Goal: Task Accomplishment & Management: Complete application form

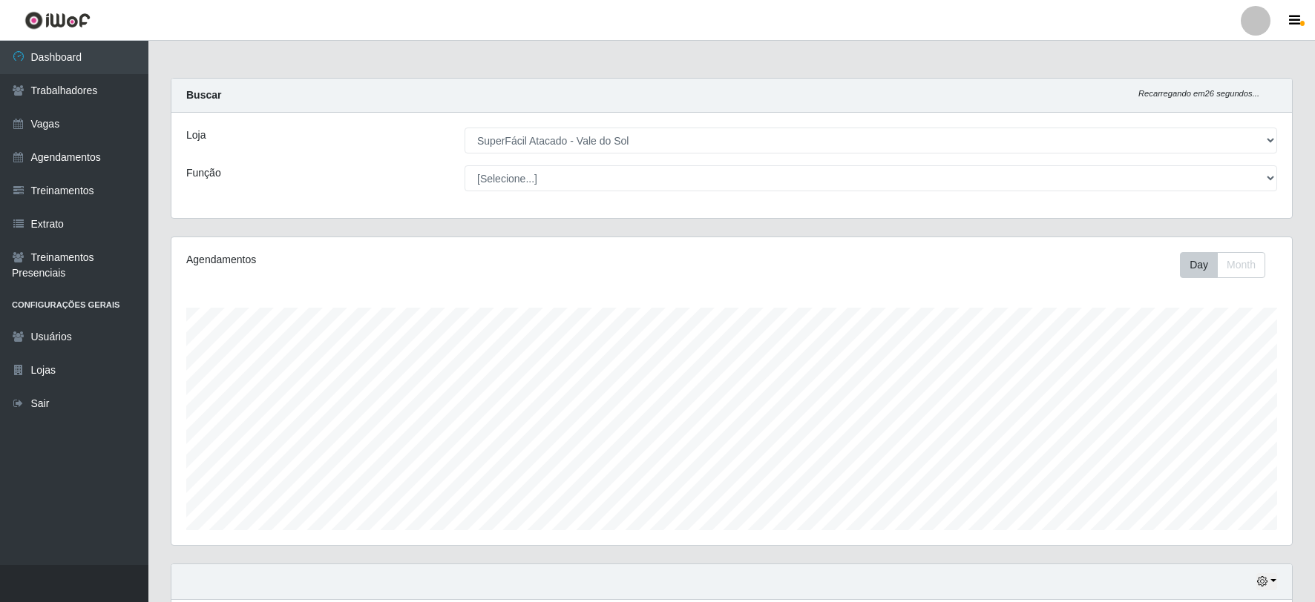
select select "502"
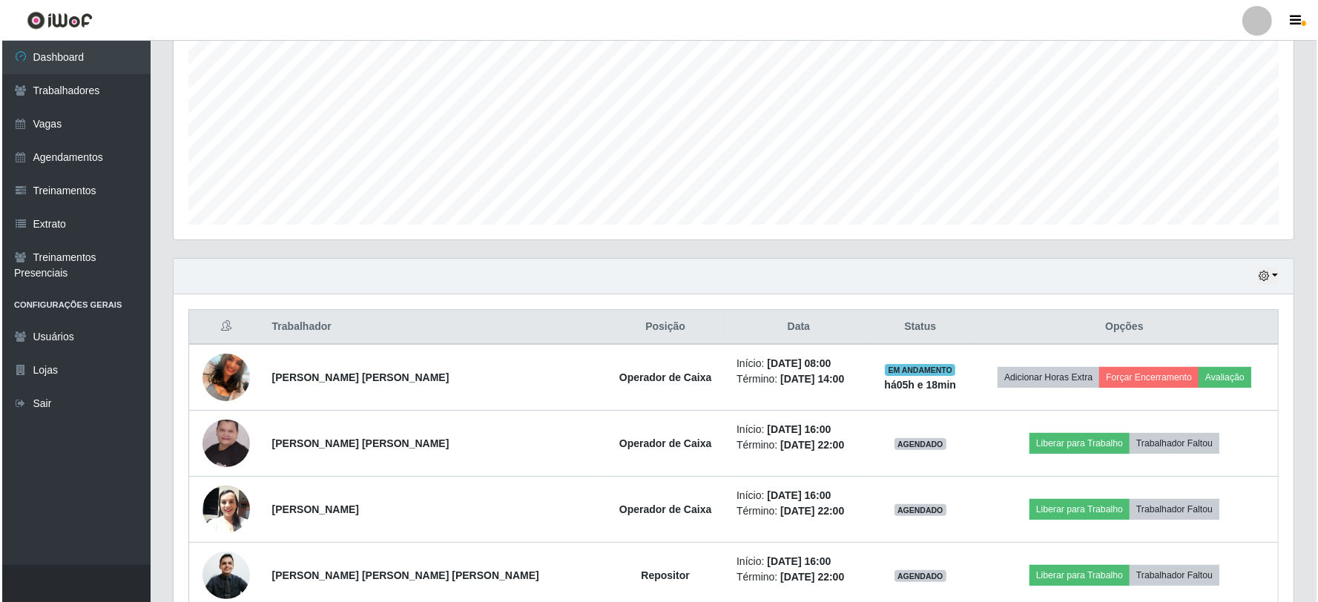
scroll to position [318, 0]
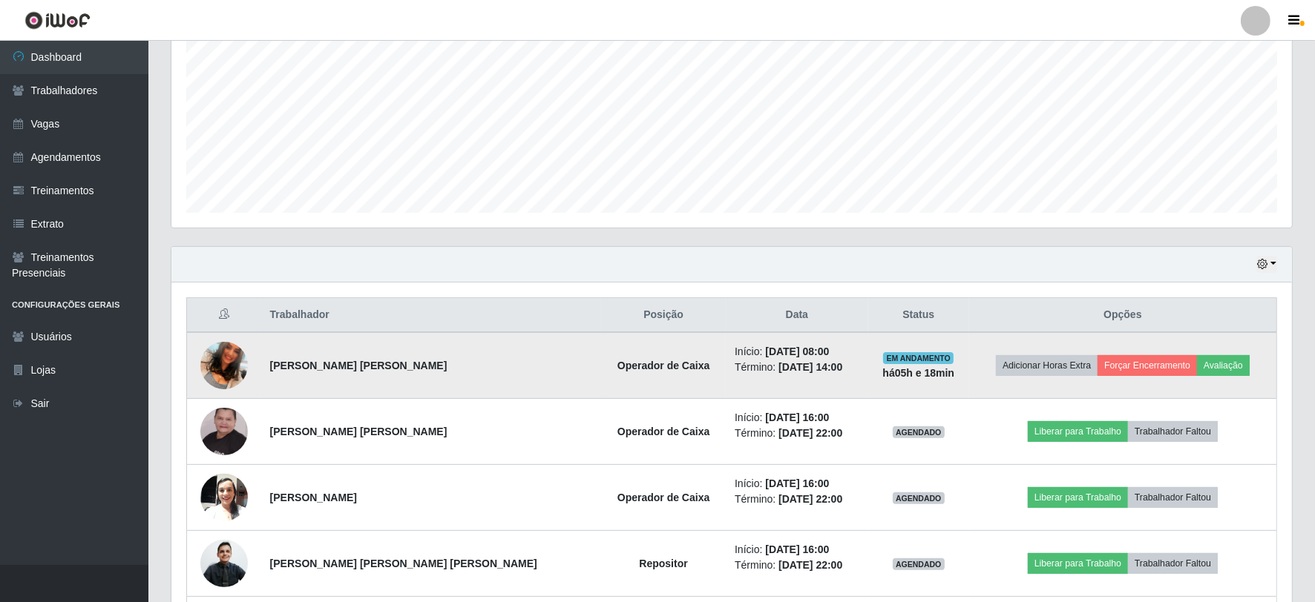
click at [232, 372] on img at bounding box center [223, 365] width 47 height 85
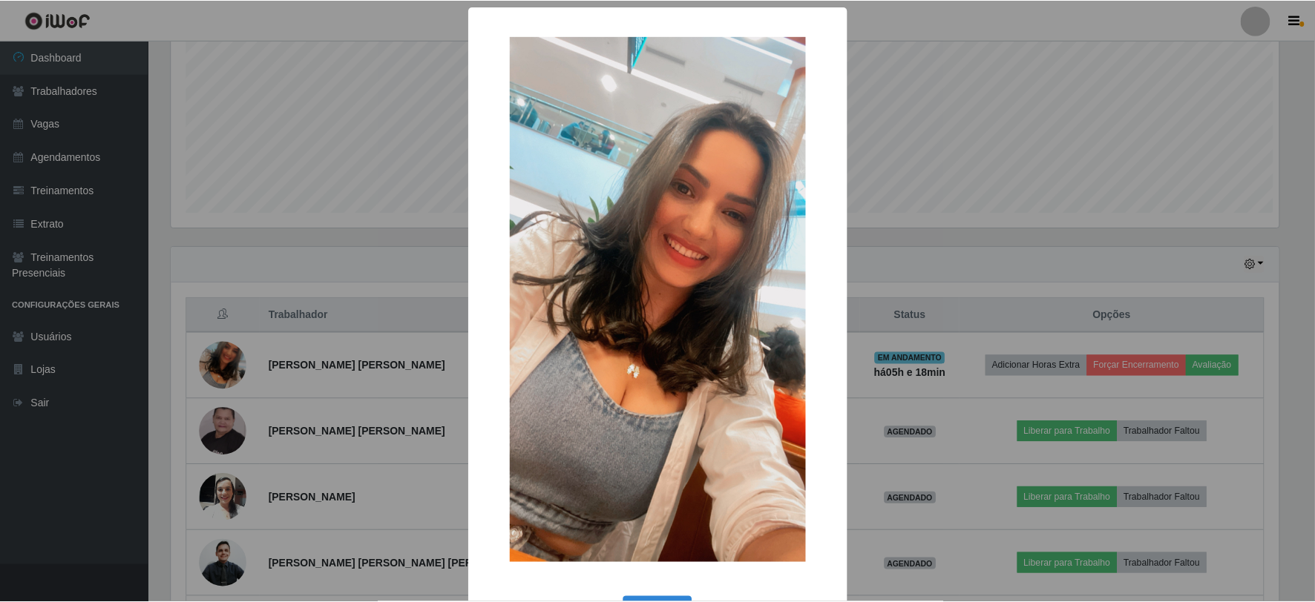
scroll to position [307, 1111]
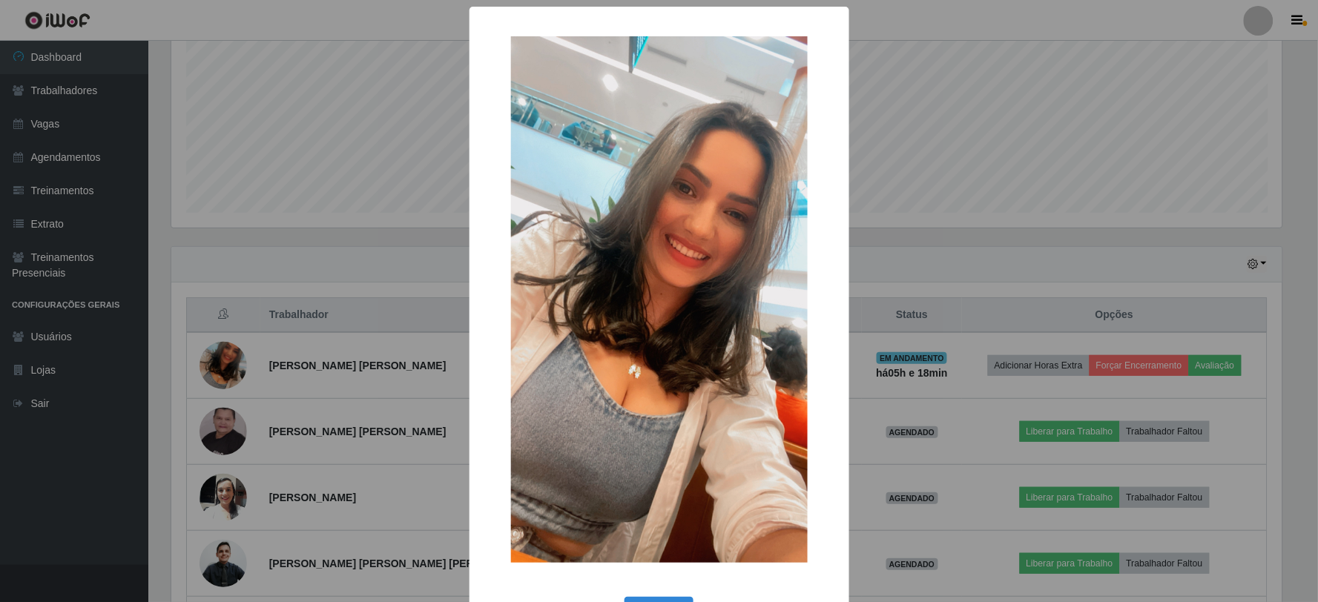
click at [969, 157] on div "× OK Cancel" at bounding box center [659, 301] width 1318 height 602
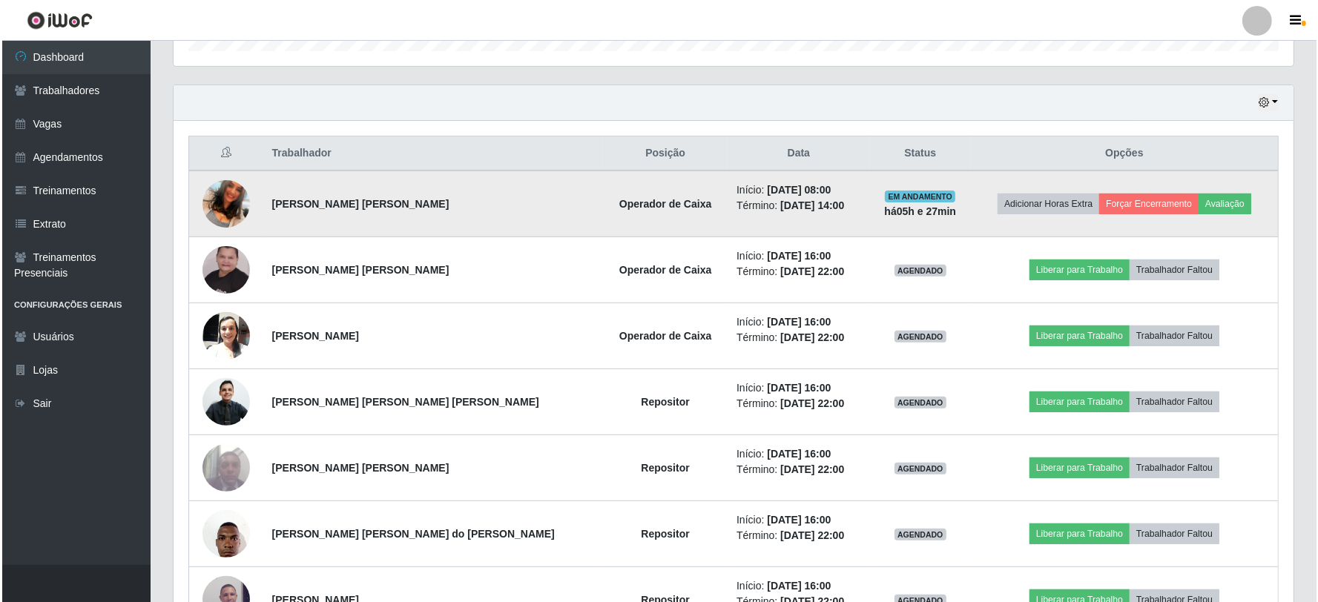
scroll to position [483, 0]
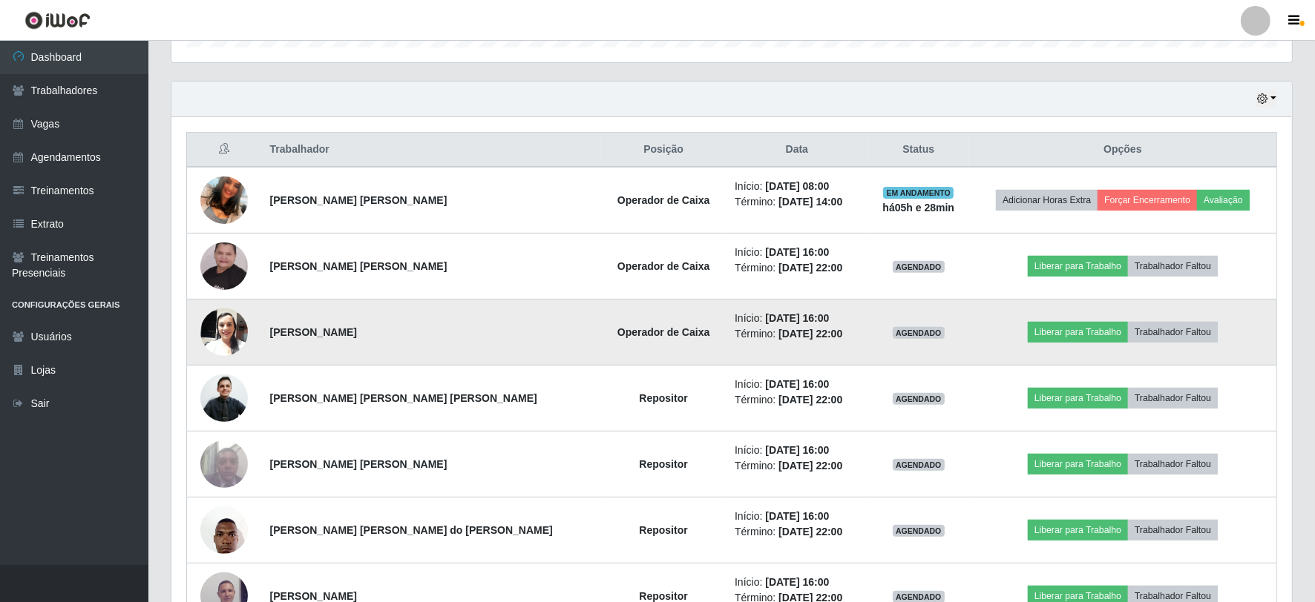
click at [228, 334] on img at bounding box center [223, 331] width 47 height 63
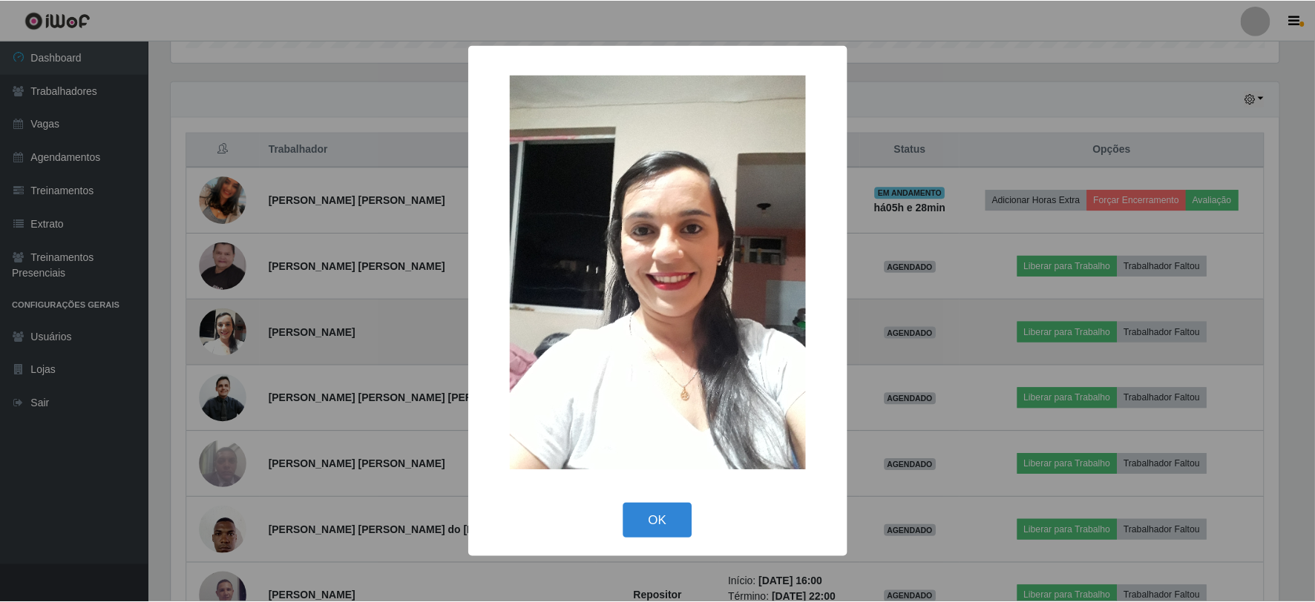
scroll to position [307, 1111]
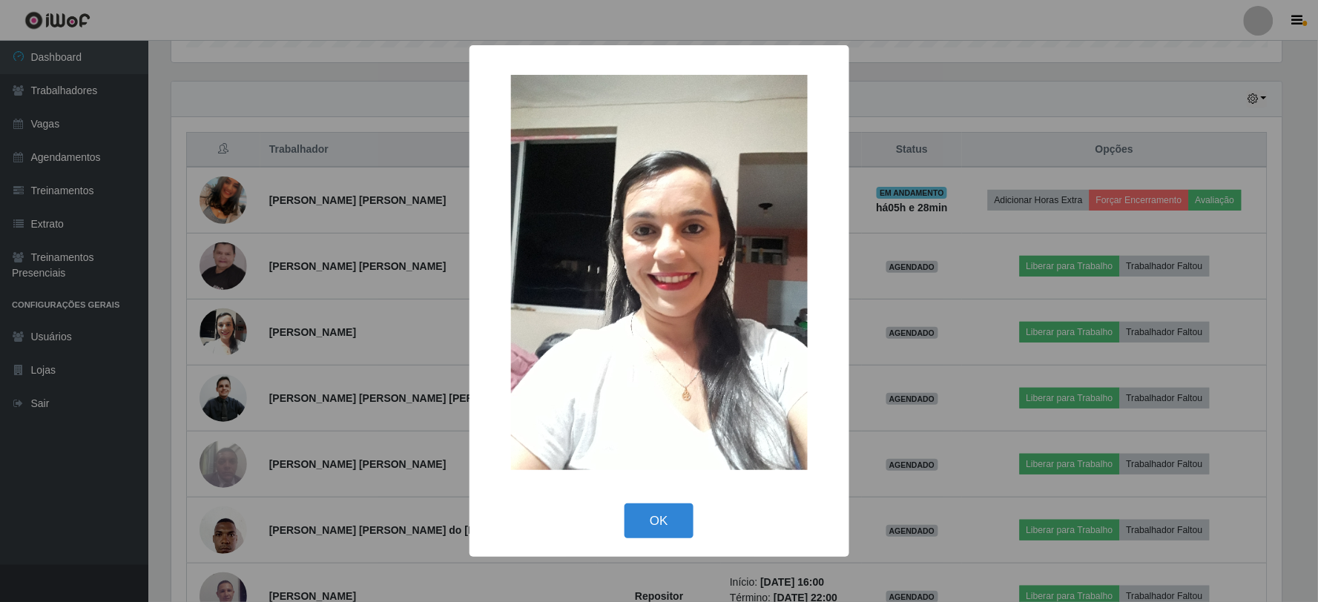
click at [262, 349] on div "× OK Cancel" at bounding box center [659, 301] width 1318 height 602
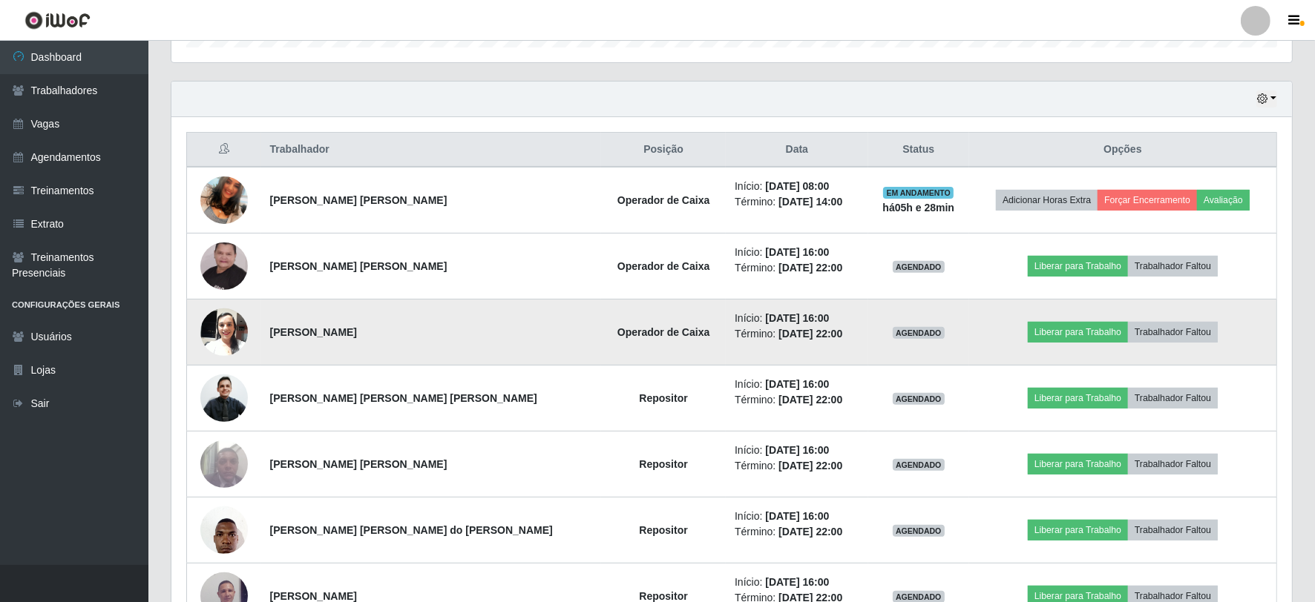
scroll to position [648, 0]
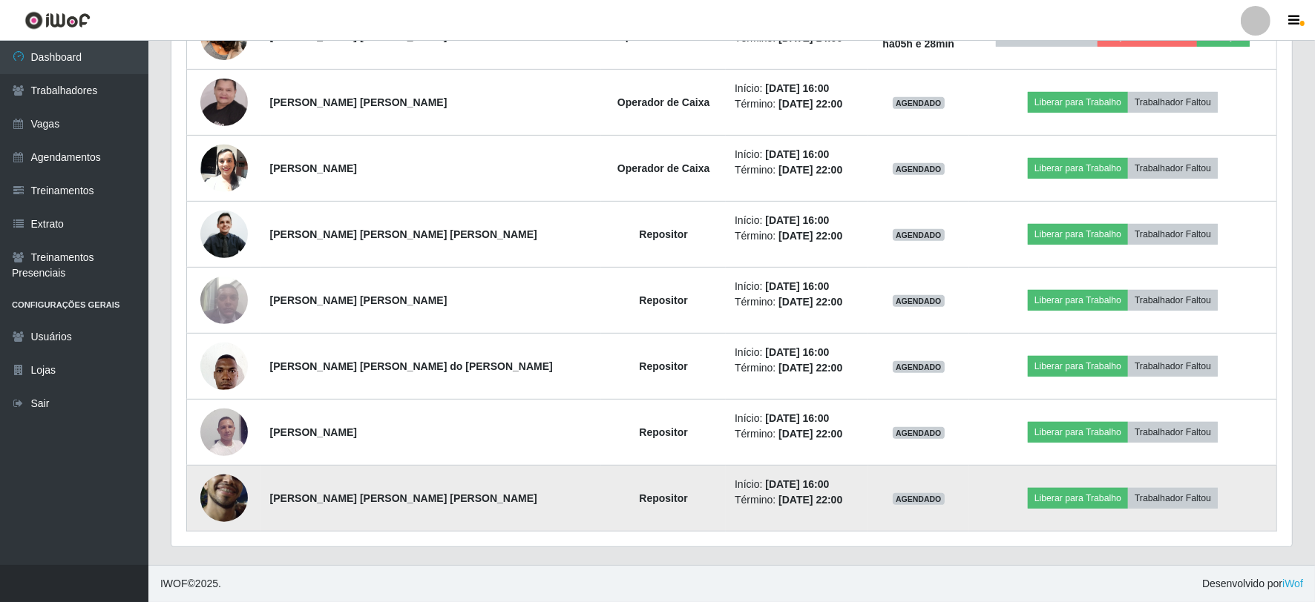
click at [225, 496] on img at bounding box center [223, 498] width 47 height 105
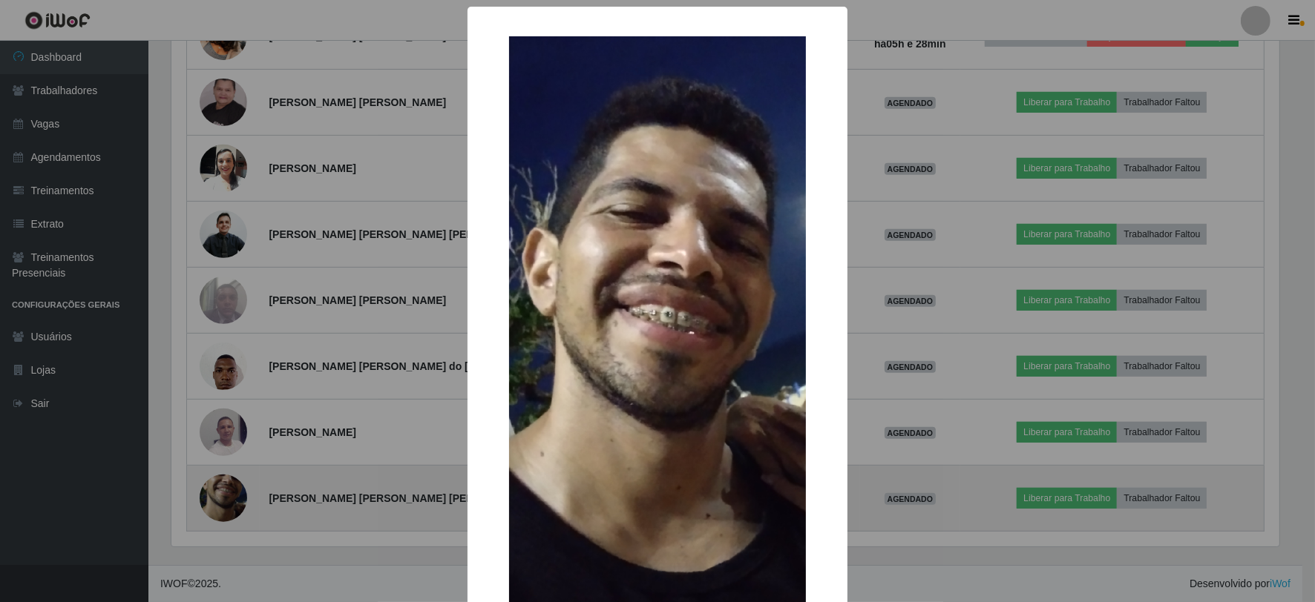
scroll to position [307, 1111]
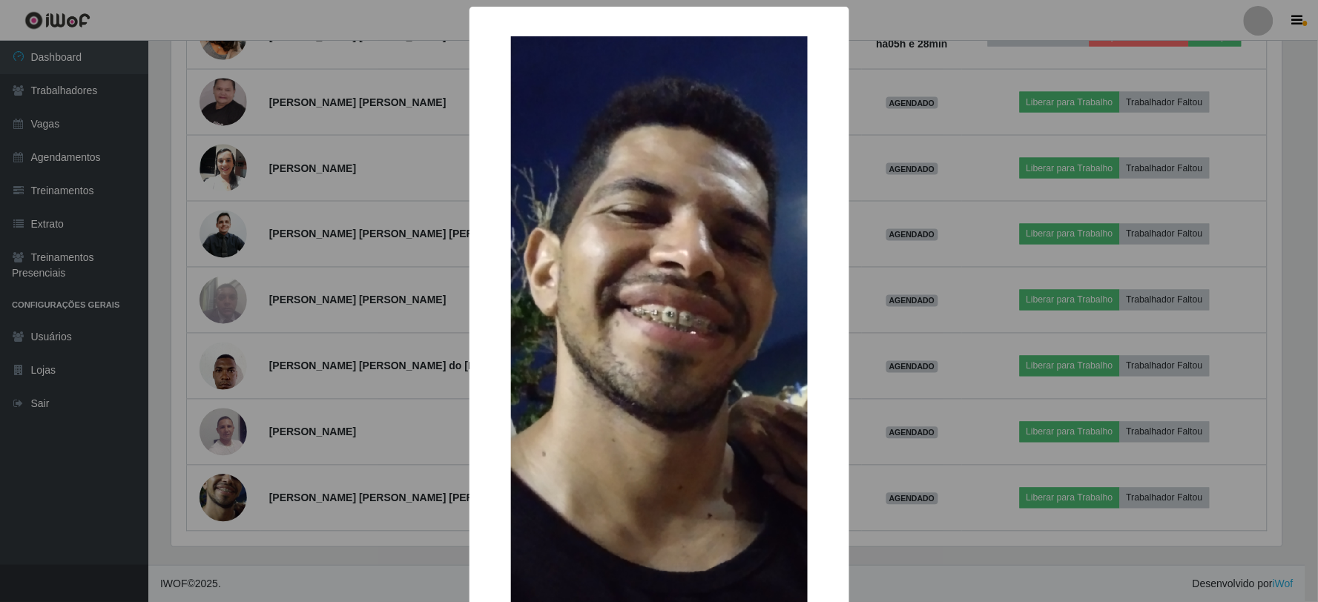
click at [239, 273] on div "× OK Cancel" at bounding box center [659, 301] width 1318 height 602
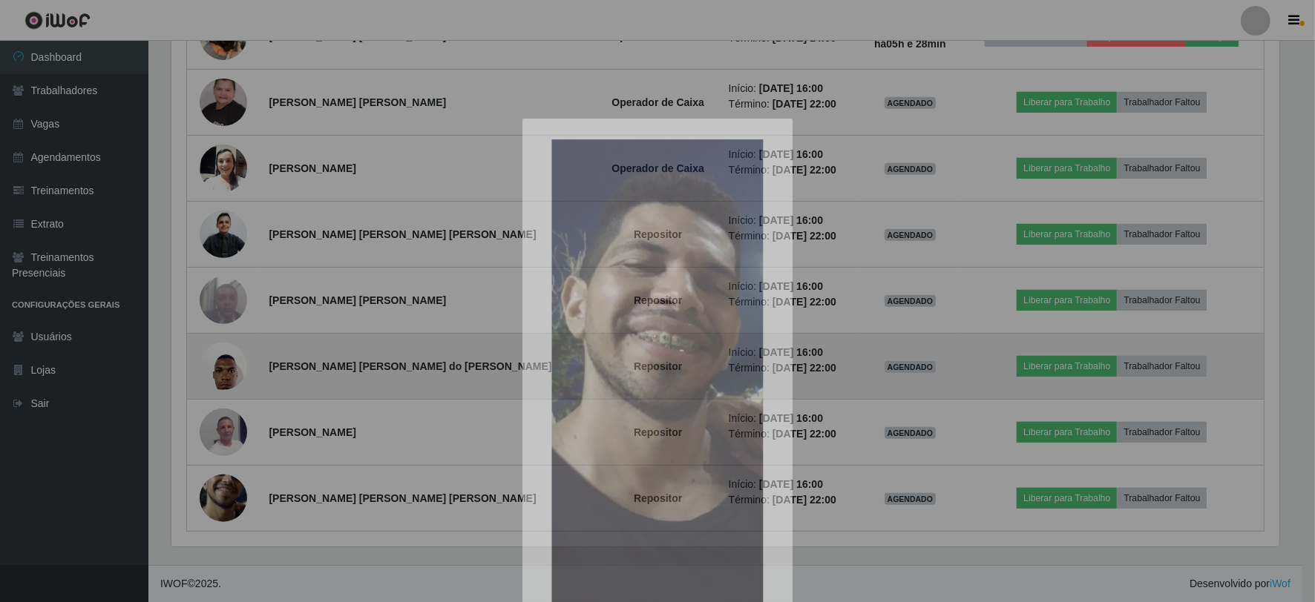
scroll to position [307, 1120]
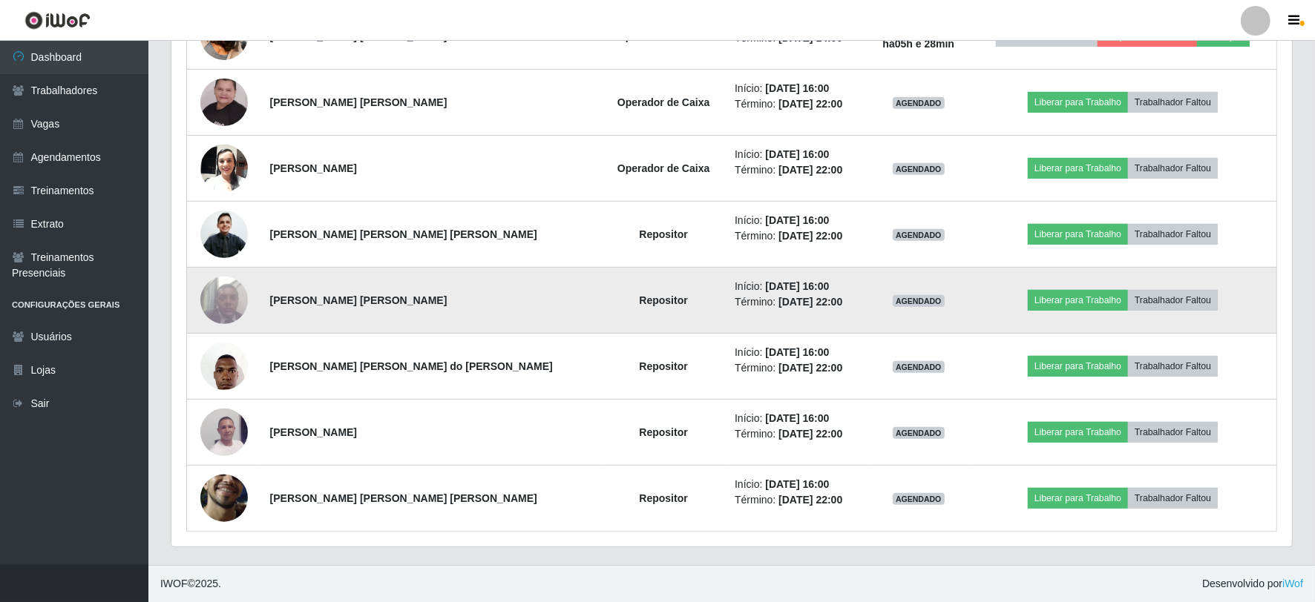
click at [230, 297] on img at bounding box center [223, 300] width 47 height 63
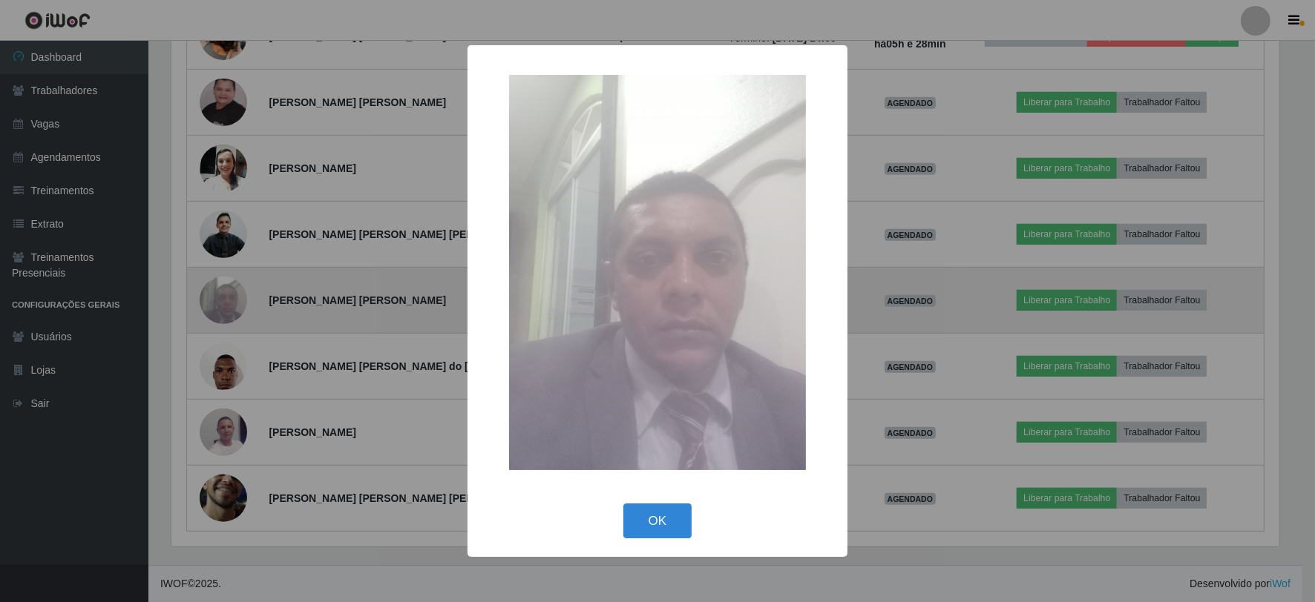
scroll to position [307, 1111]
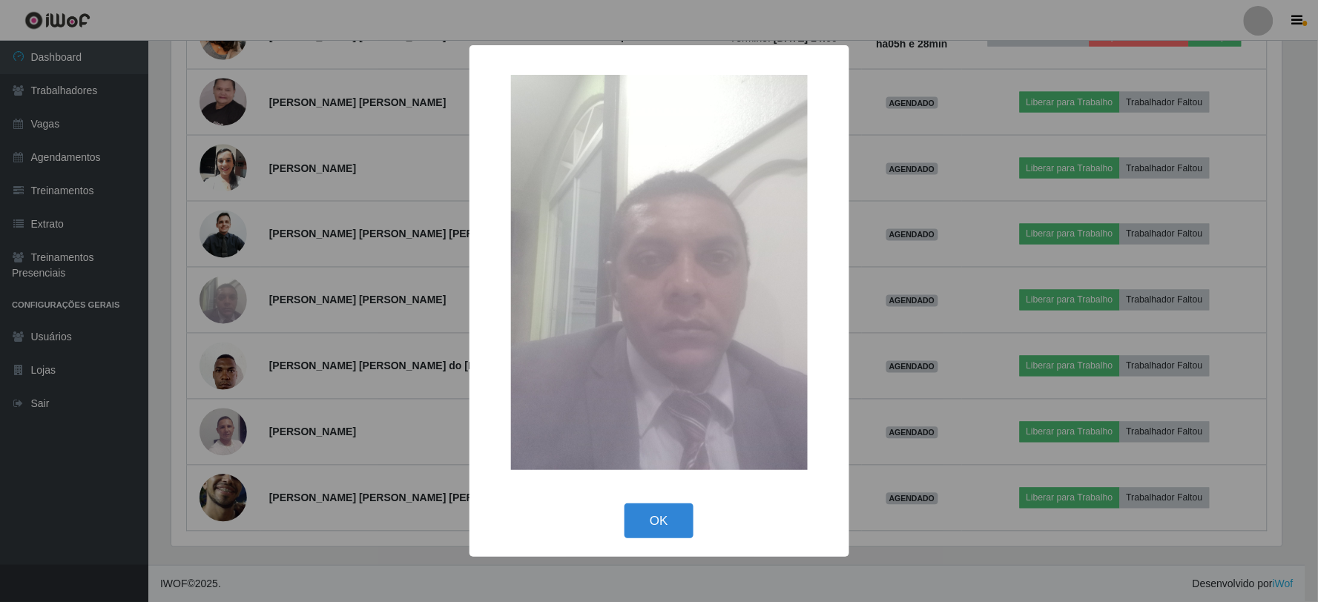
click at [252, 295] on div "× OK Cancel" at bounding box center [659, 301] width 1318 height 602
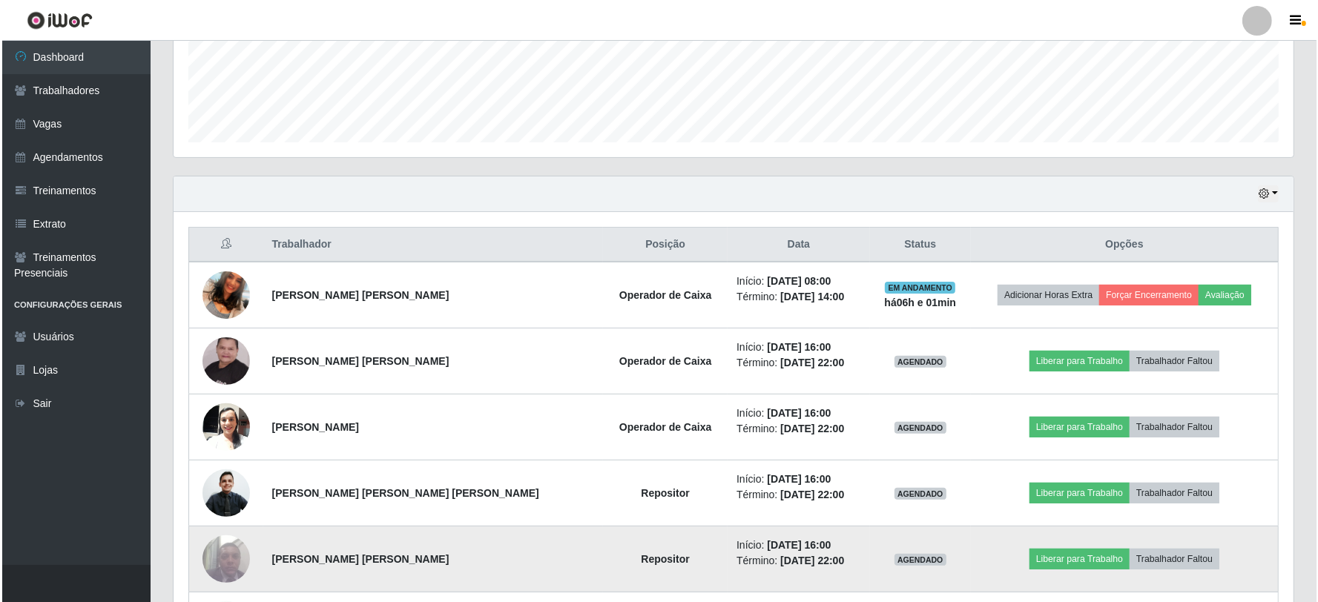
scroll to position [483, 0]
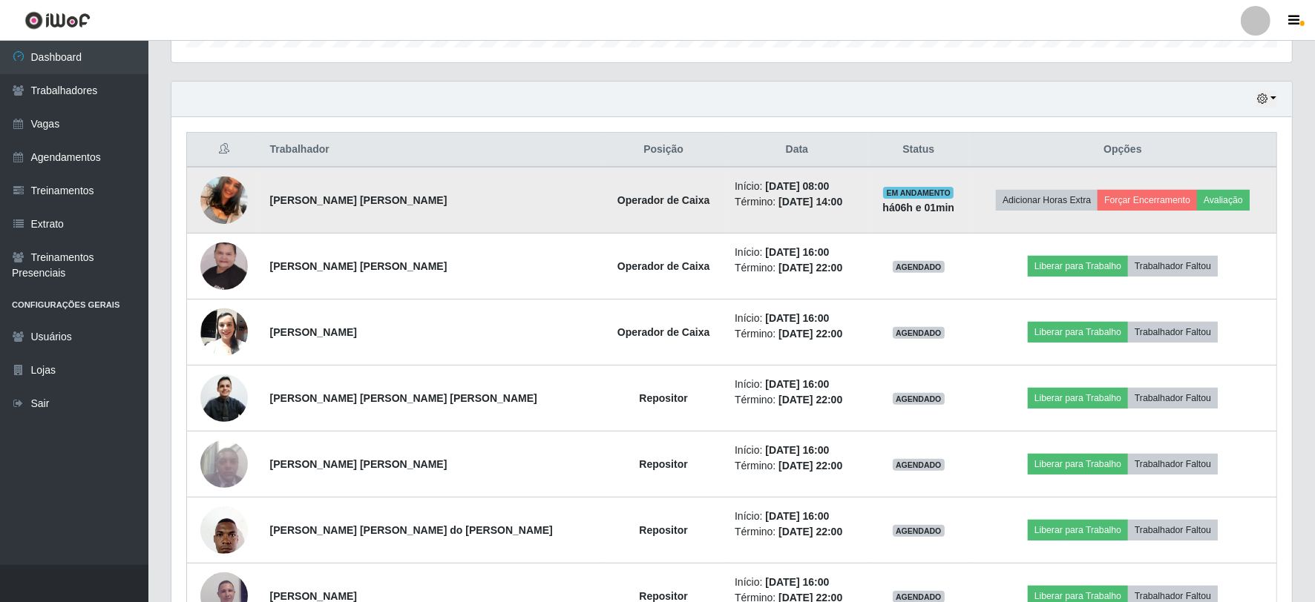
click at [246, 199] on img at bounding box center [223, 200] width 47 height 85
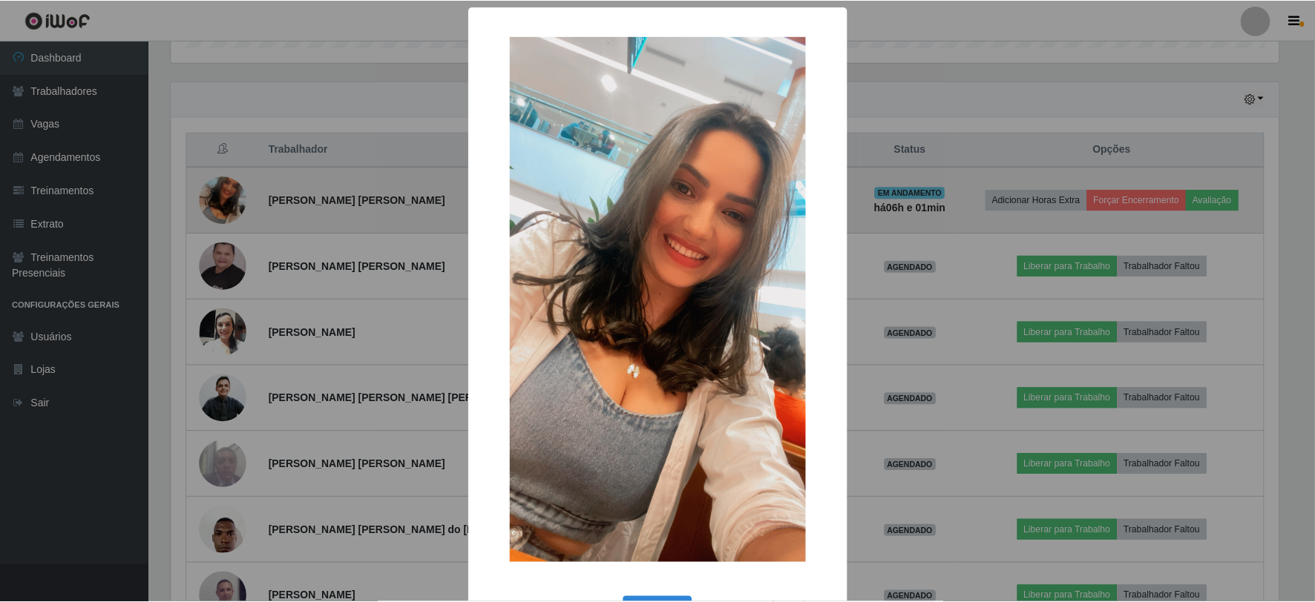
scroll to position [307, 1111]
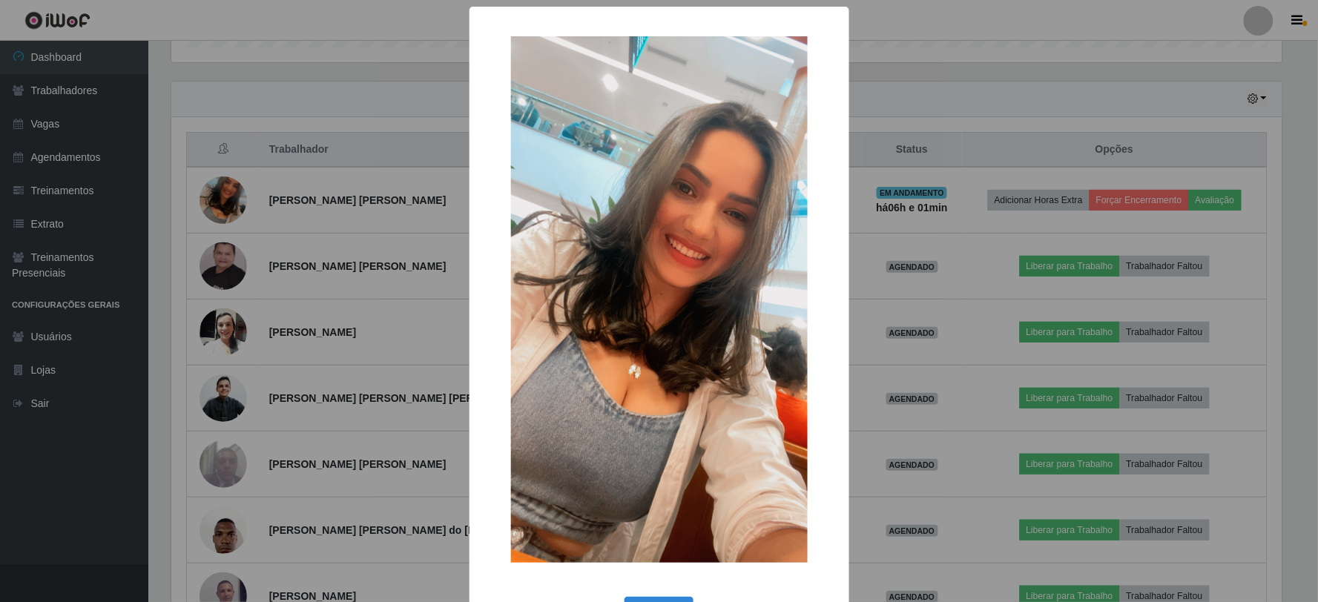
click at [252, 218] on div "× OK Cancel" at bounding box center [659, 301] width 1318 height 602
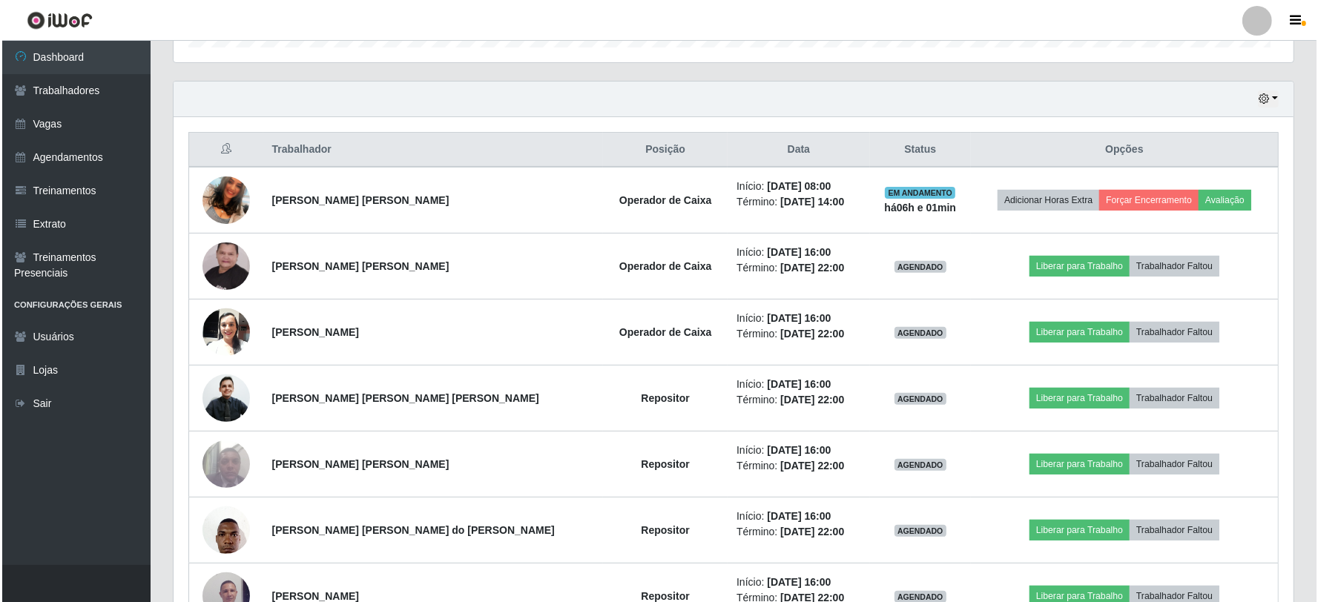
scroll to position [307, 1120]
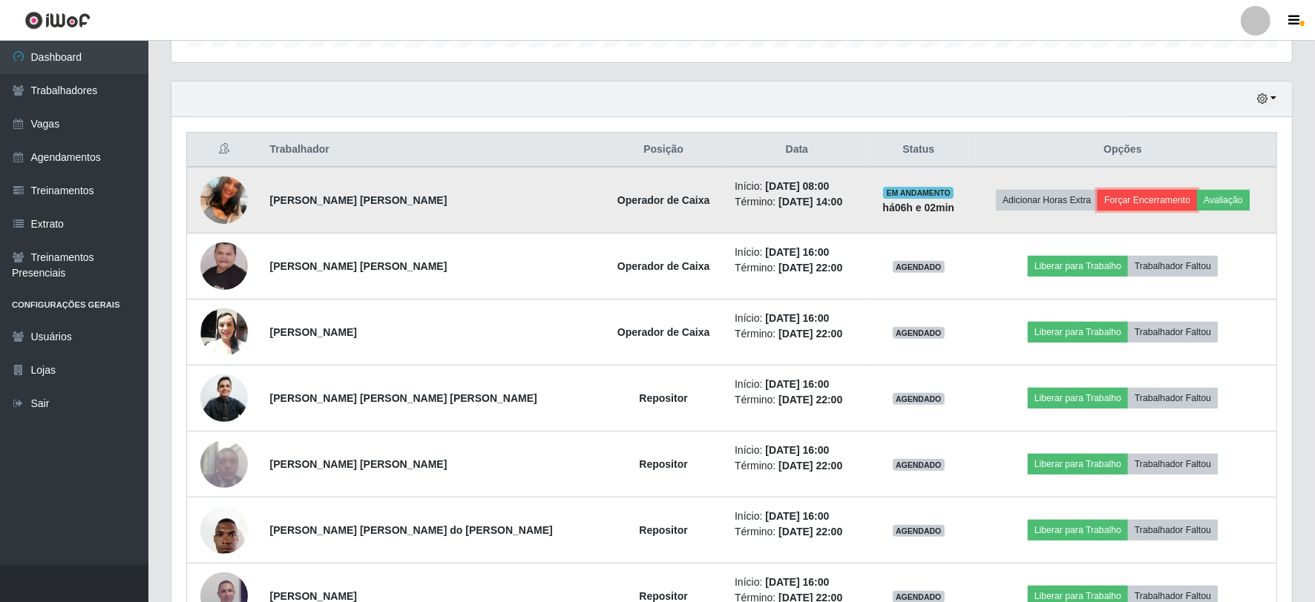
click at [1145, 197] on button "Forçar Encerramento" at bounding box center [1146, 200] width 99 height 21
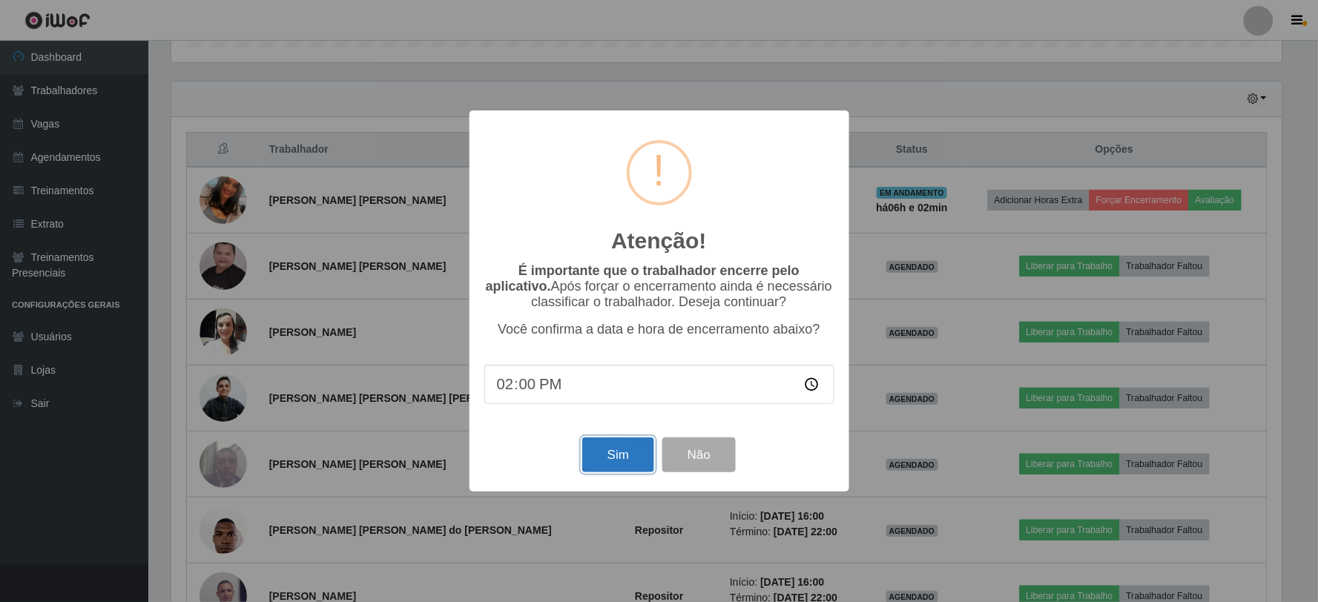
click at [631, 450] on button "Sim" at bounding box center [618, 455] width 72 height 35
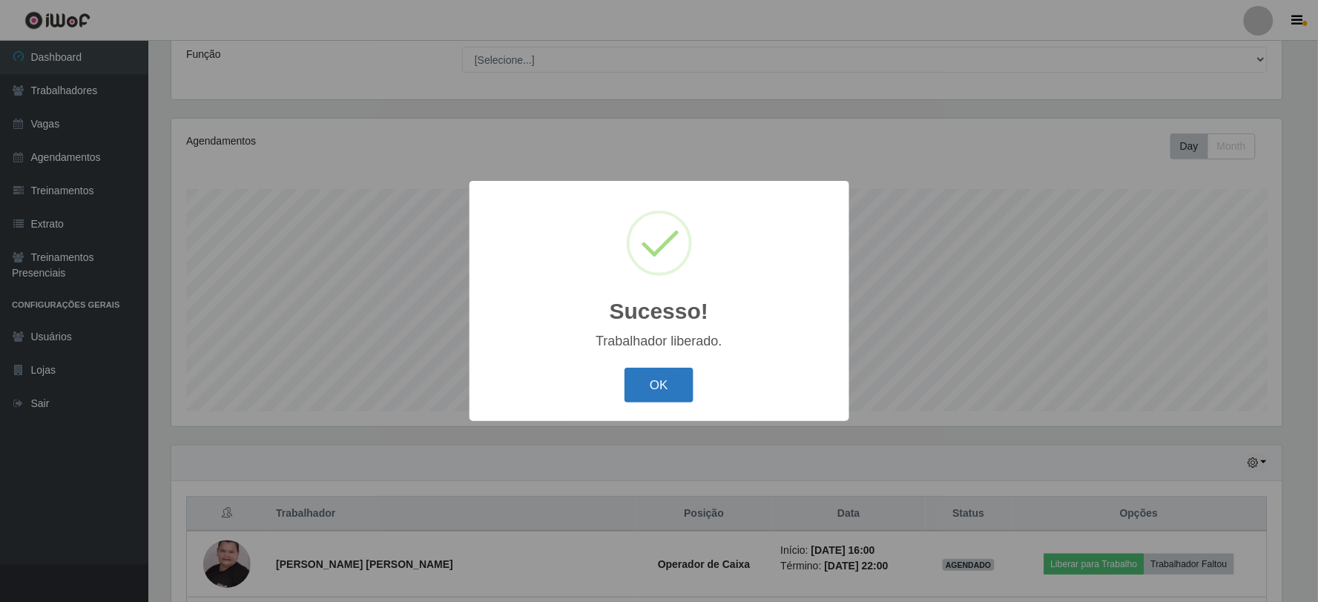
click at [648, 395] on button "OK" at bounding box center [659, 385] width 69 height 35
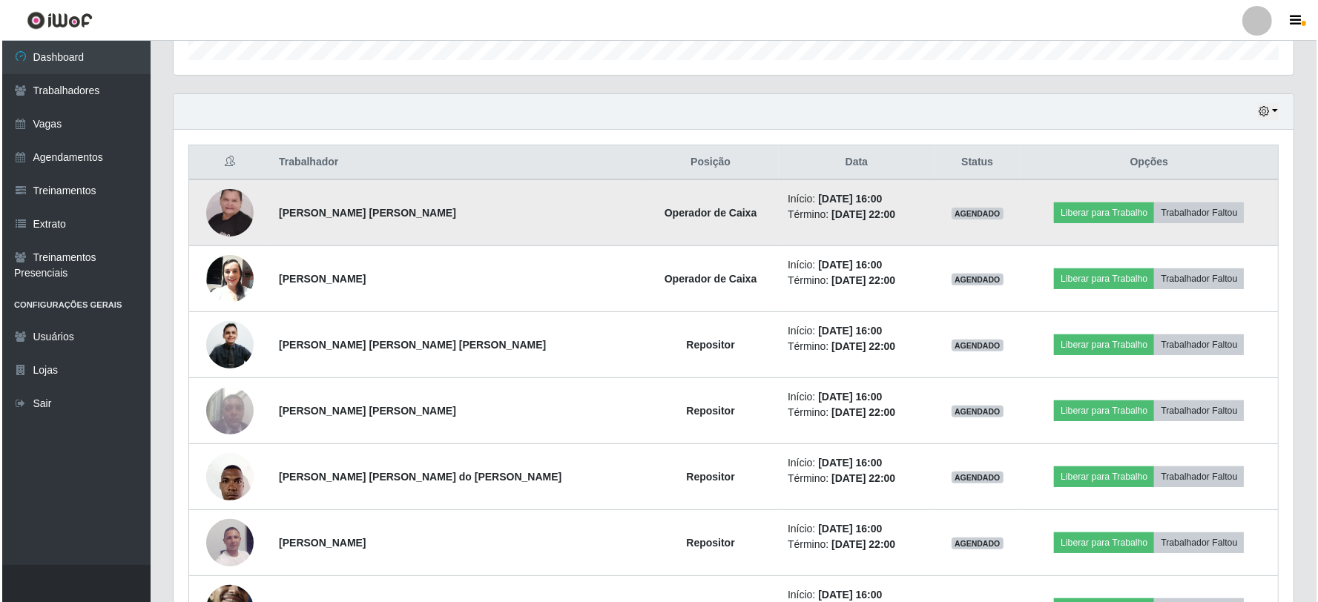
scroll to position [499, 0]
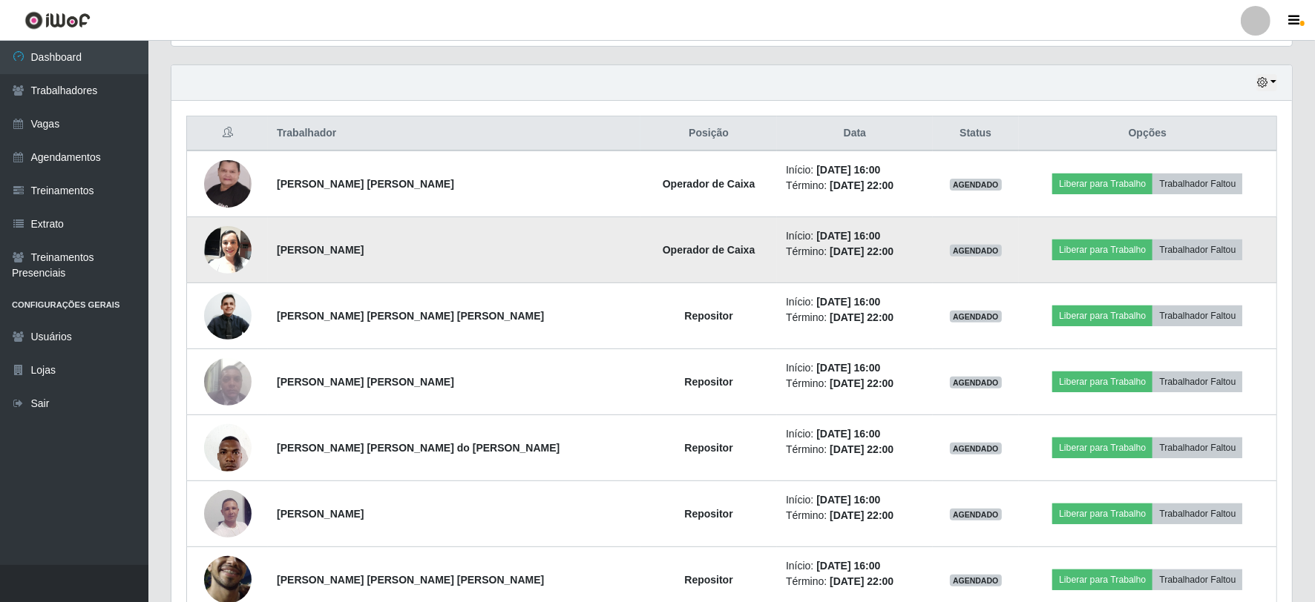
click at [220, 237] on img at bounding box center [227, 249] width 47 height 63
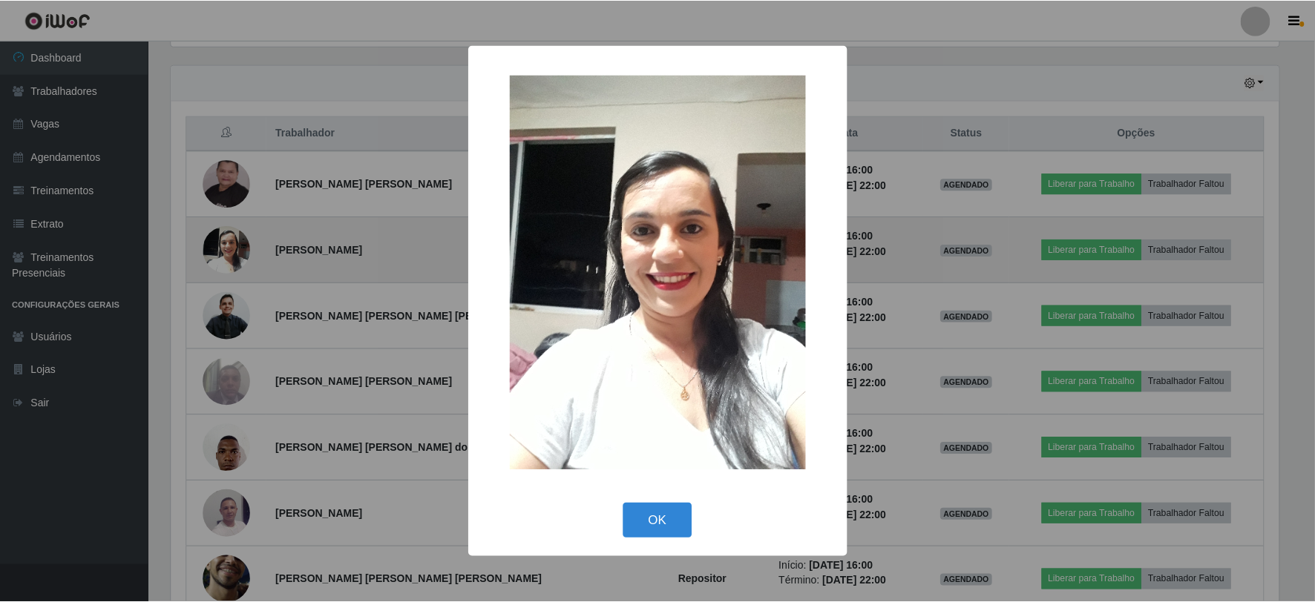
scroll to position [307, 1111]
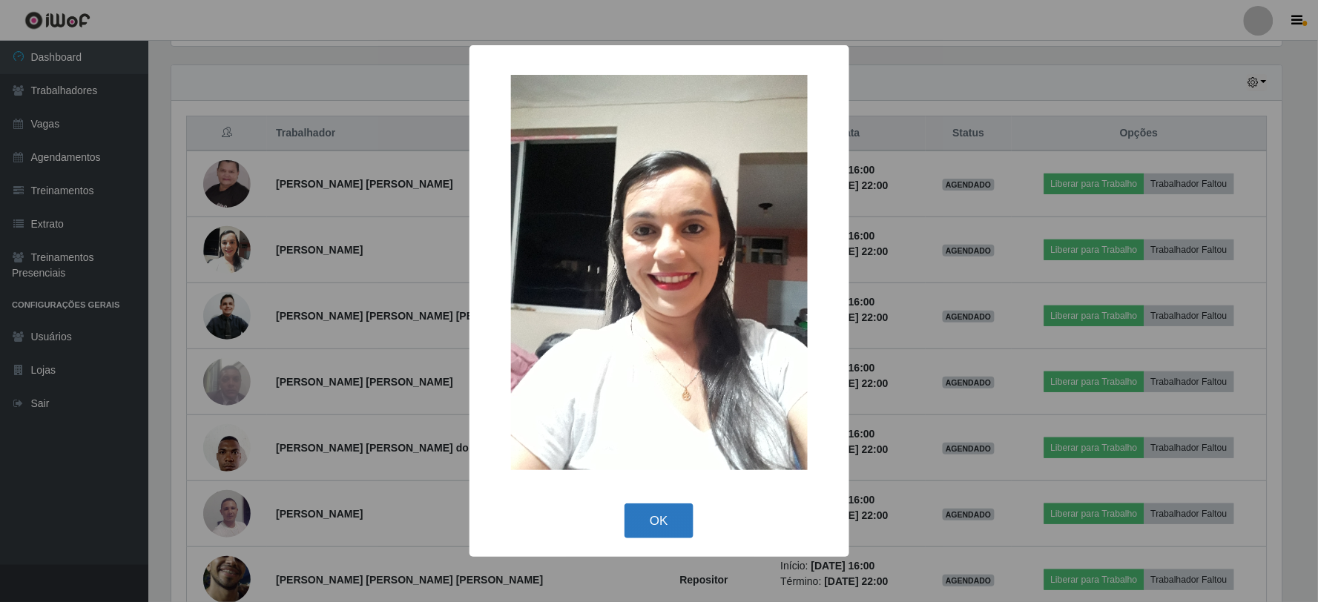
click at [655, 513] on button "OK" at bounding box center [659, 521] width 69 height 35
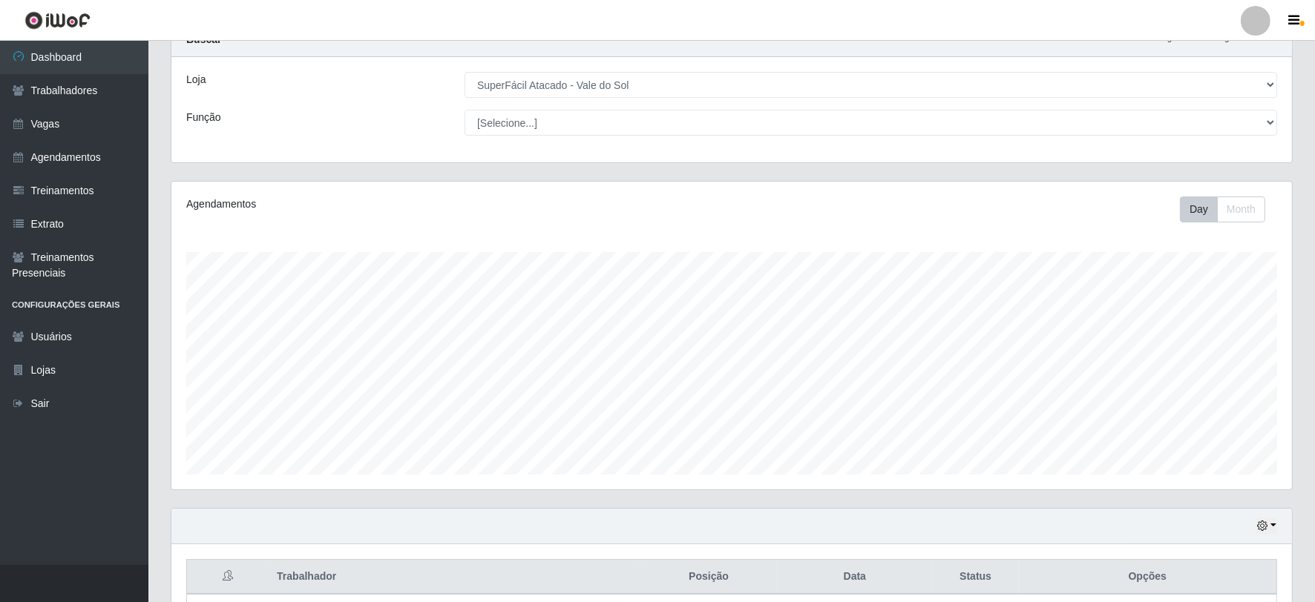
scroll to position [4, 0]
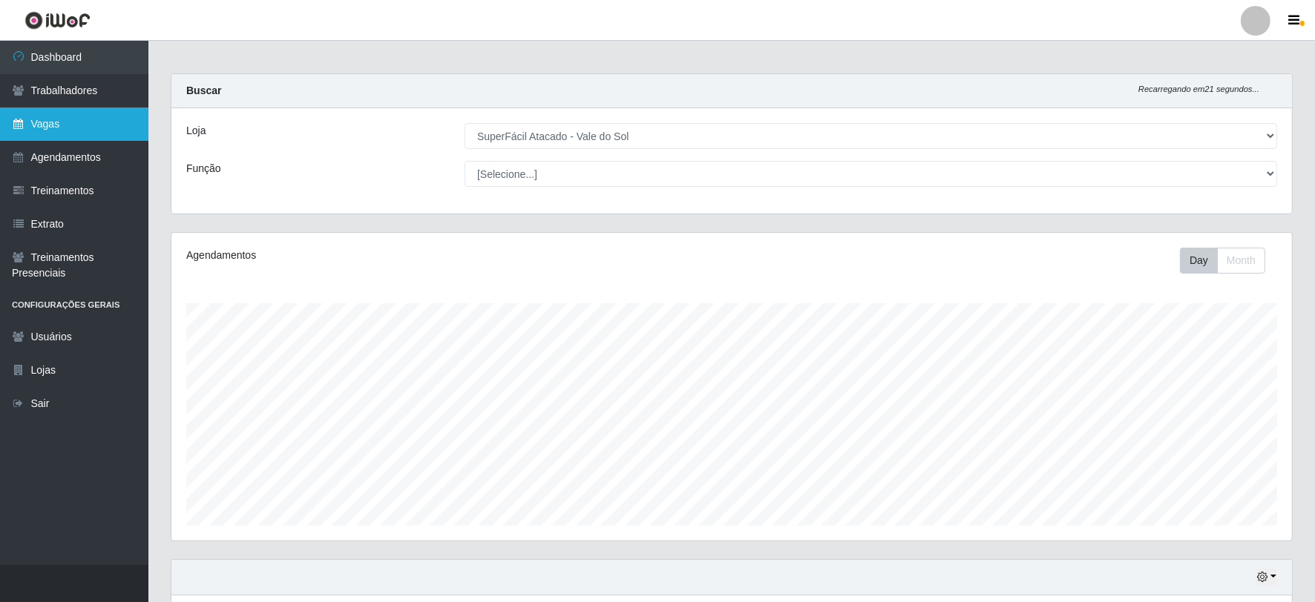
click at [47, 108] on link "Vagas" at bounding box center [74, 124] width 148 height 33
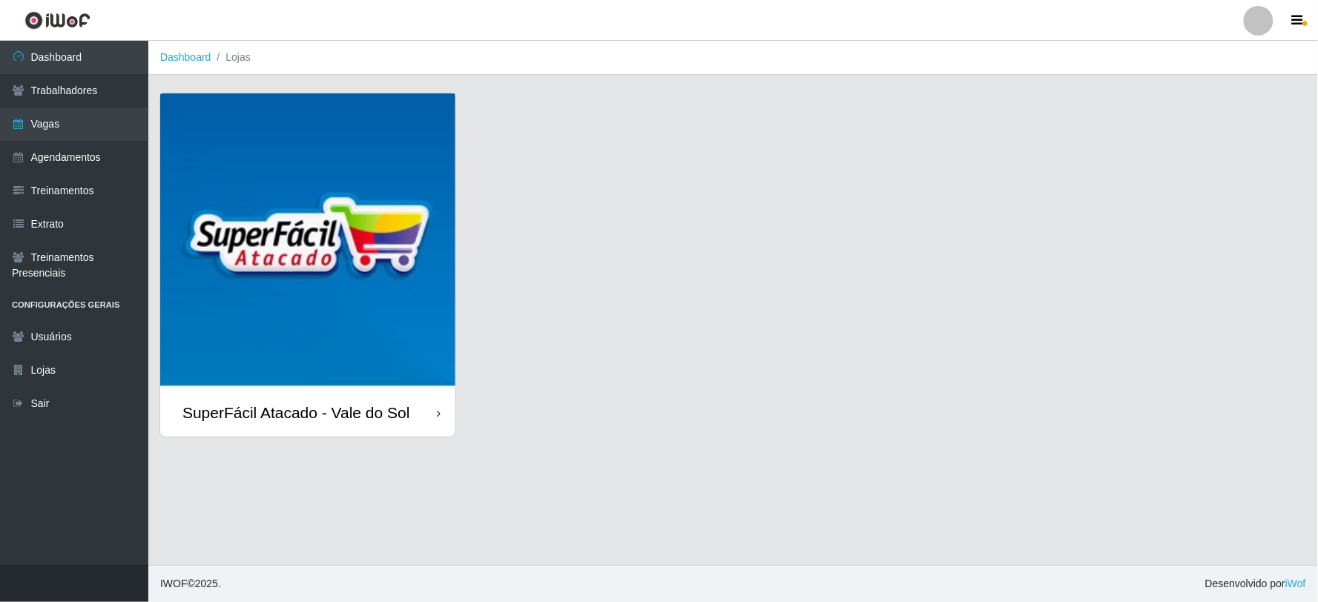
click at [260, 171] on img at bounding box center [307, 240] width 295 height 295
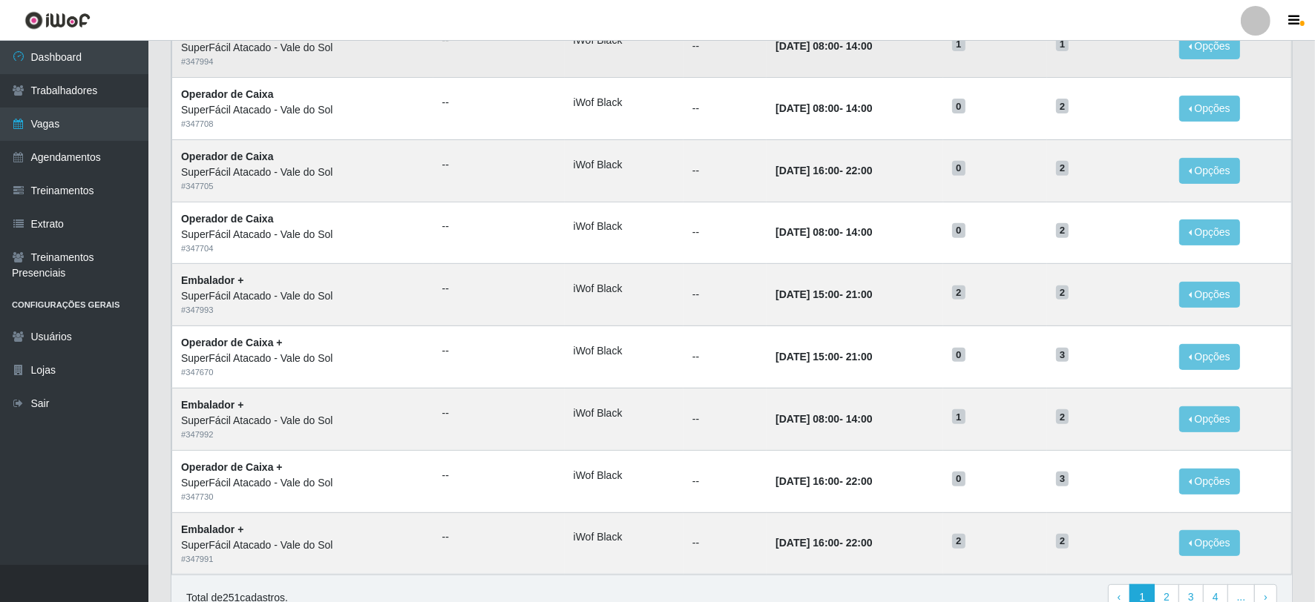
scroll to position [655, 0]
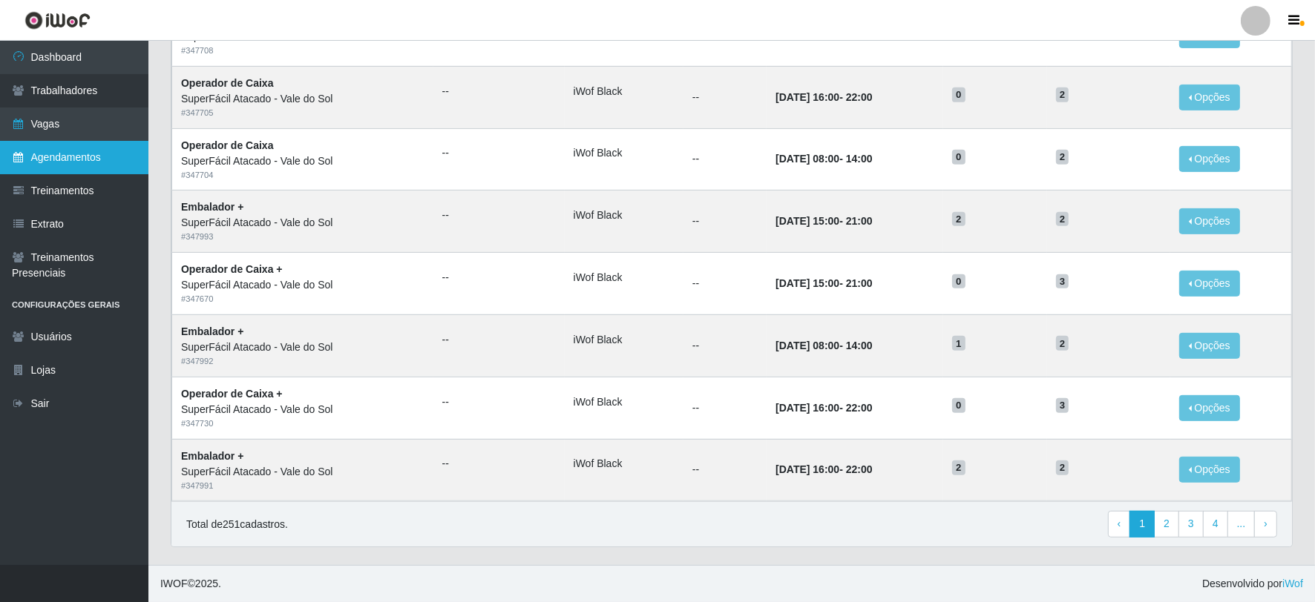
click at [65, 152] on link "Agendamentos" at bounding box center [74, 157] width 148 height 33
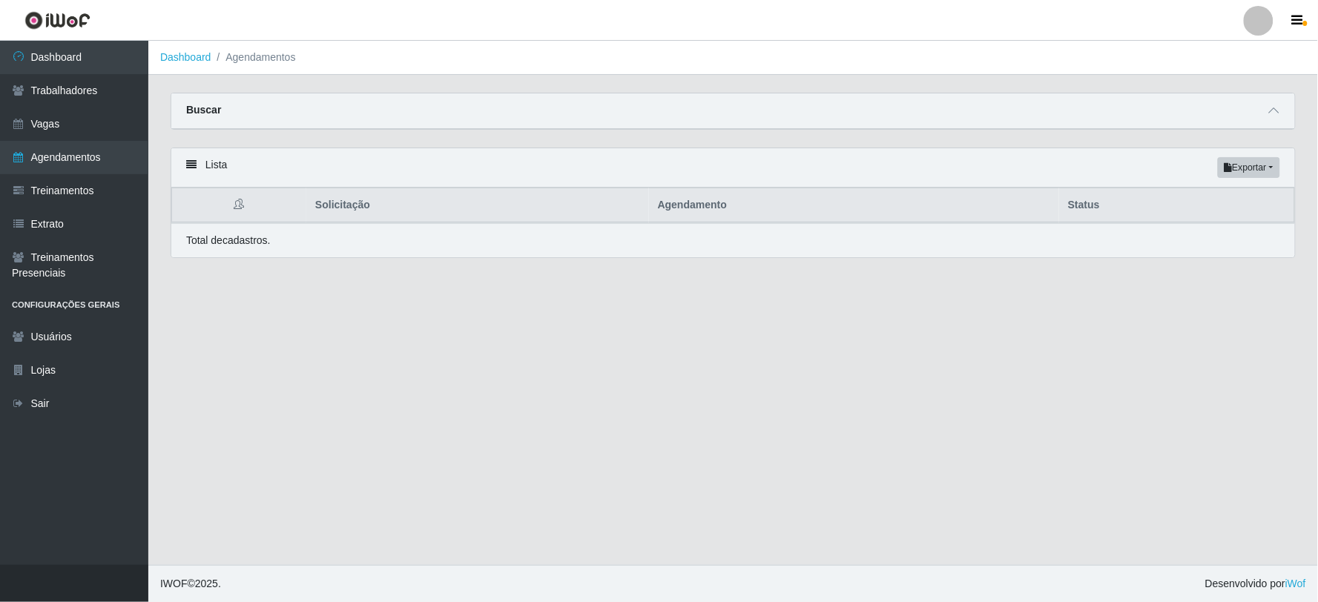
click at [217, 112] on strong "Buscar" at bounding box center [203, 110] width 35 height 12
click at [1231, 165] on button "Exportar" at bounding box center [1249, 167] width 62 height 21
click at [873, 289] on main "Dashboard Agendamentos Carregando... Buscar Início em [GEOGRAPHIC_DATA] em Stat…" at bounding box center [733, 303] width 1170 height 524
click at [1277, 100] on div "Buscar" at bounding box center [733, 111] width 1124 height 36
click at [1277, 111] on icon at bounding box center [1274, 110] width 10 height 10
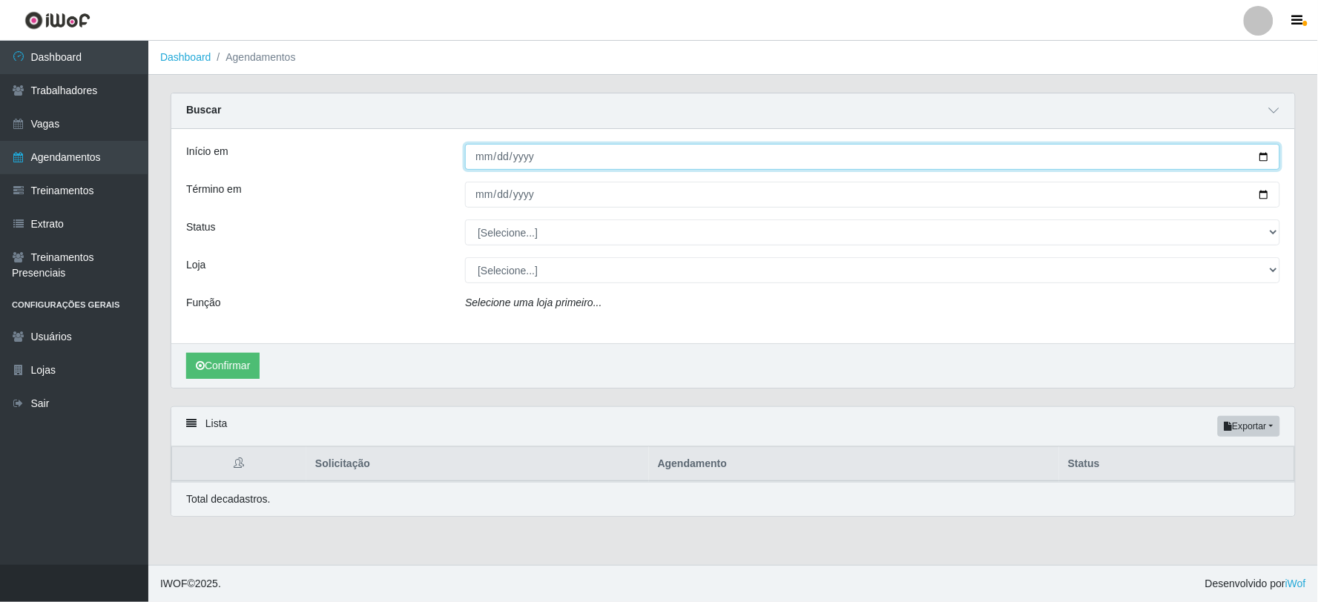
click at [570, 161] on input "Início em" at bounding box center [872, 157] width 815 height 26
click at [580, 151] on input "Início em" at bounding box center [872, 157] width 815 height 26
click at [494, 151] on input "Início em" at bounding box center [872, 157] width 815 height 26
click at [482, 157] on input "Início em" at bounding box center [872, 157] width 815 height 26
click at [566, 153] on input "Início em" at bounding box center [872, 157] width 815 height 26
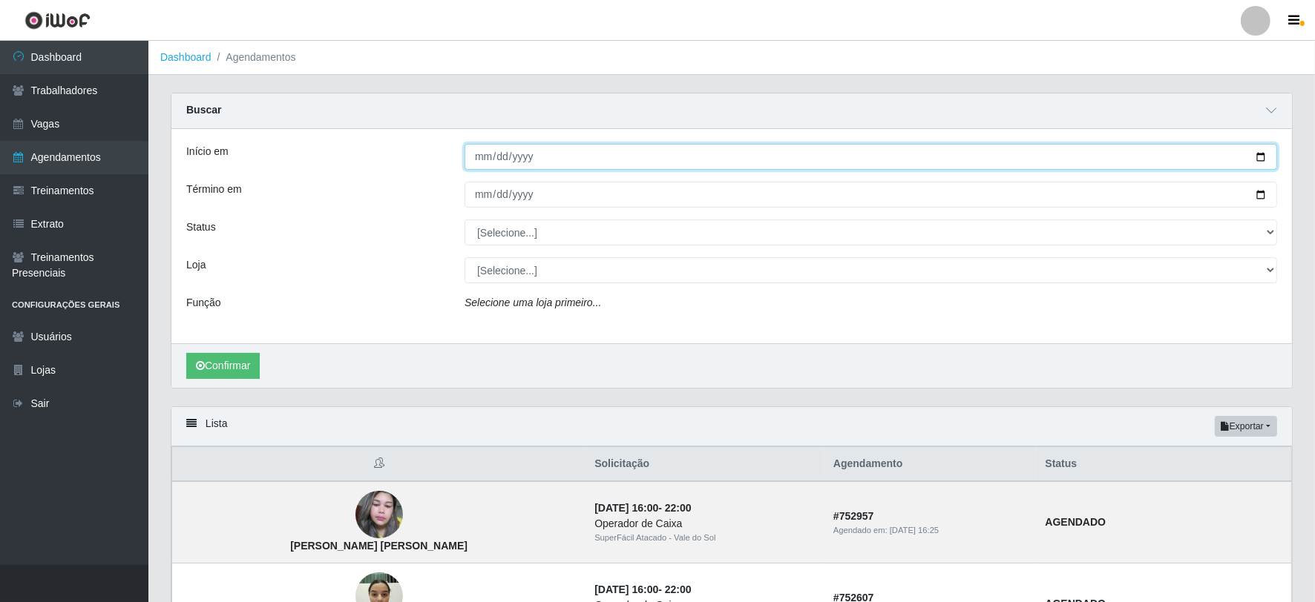
click at [482, 150] on input "Início em" at bounding box center [870, 157] width 812 height 26
click at [478, 154] on input "Início em" at bounding box center [870, 157] width 812 height 26
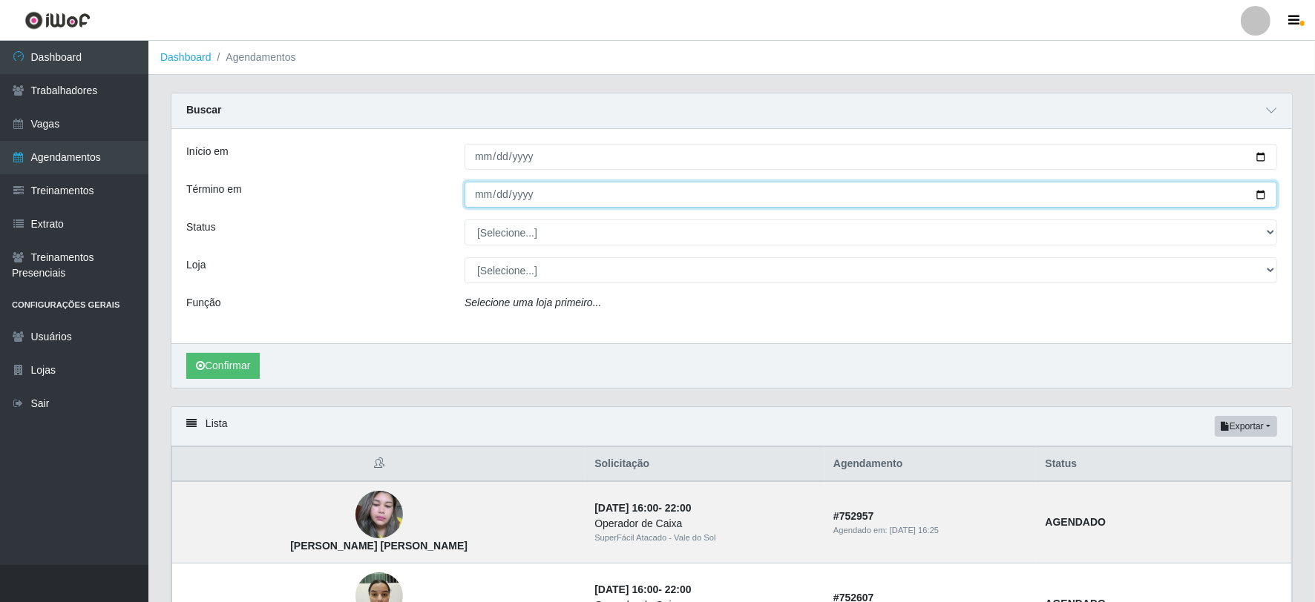
click at [501, 188] on input "Término em" at bounding box center [870, 195] width 812 height 26
click at [473, 197] on input "Término em" at bounding box center [870, 195] width 812 height 26
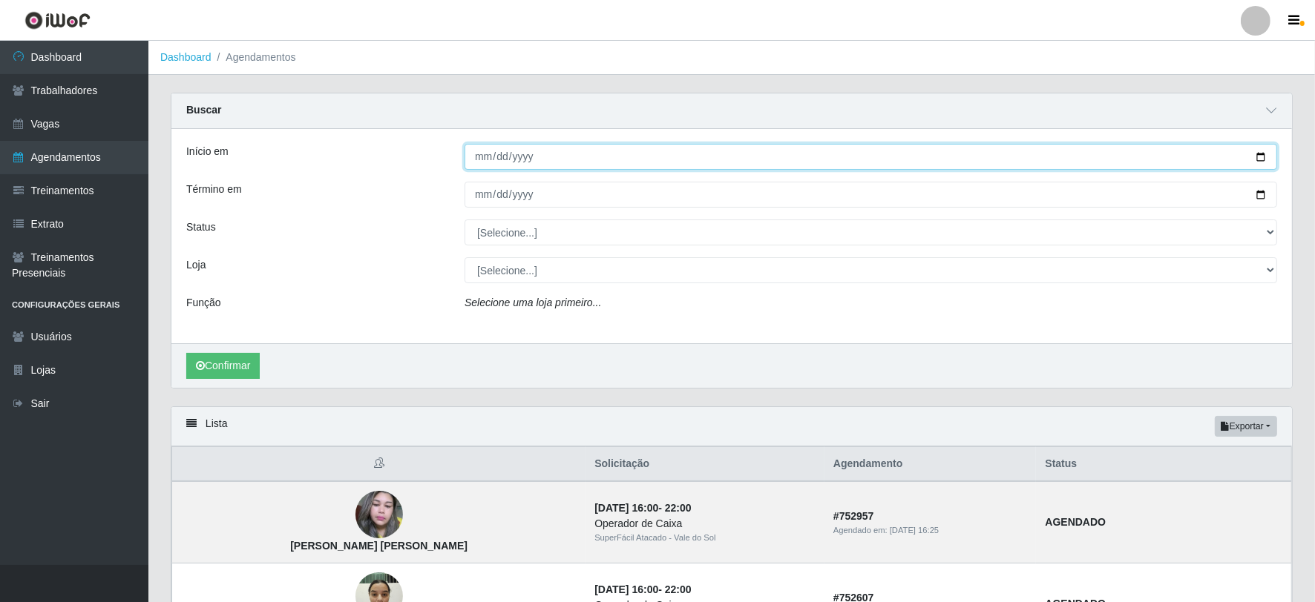
click at [565, 165] on input "Início em" at bounding box center [870, 157] width 812 height 26
click at [562, 162] on input "Início em" at bounding box center [870, 157] width 812 height 26
click at [1259, 154] on input "Início em" at bounding box center [870, 157] width 812 height 26
type input "[DATE]"
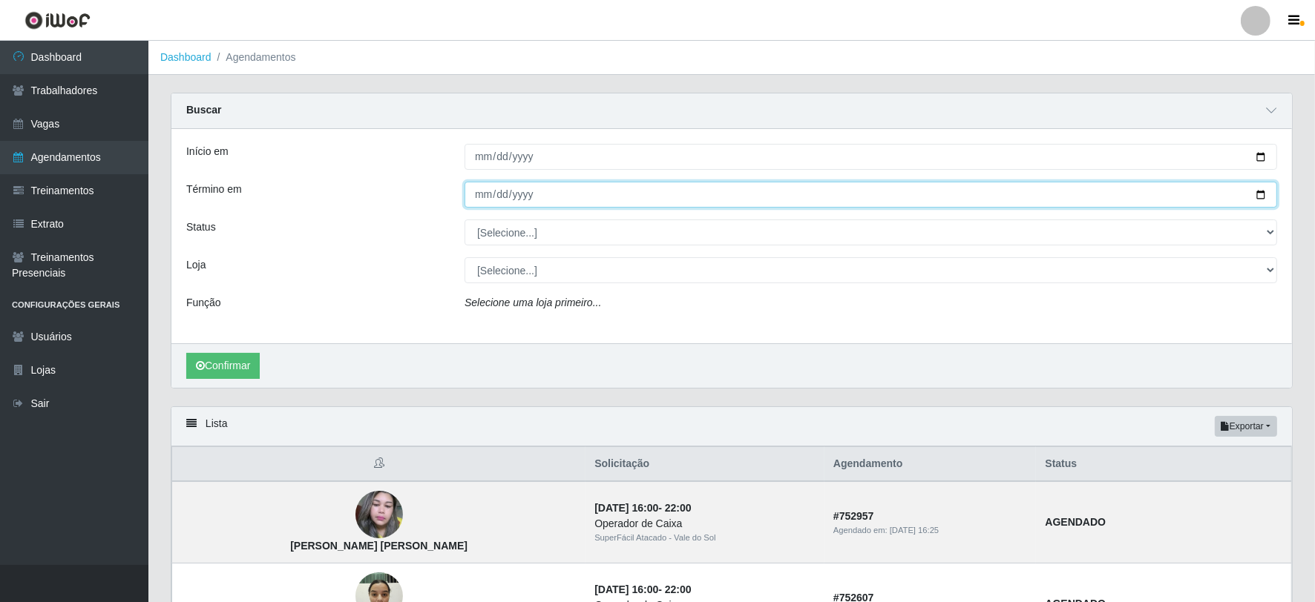
click at [529, 189] on input "Término em" at bounding box center [870, 195] width 812 height 26
click at [471, 198] on input "Término em" at bounding box center [870, 195] width 812 height 26
click at [1260, 197] on input "Término em" at bounding box center [870, 195] width 812 height 26
type input "[DATE]"
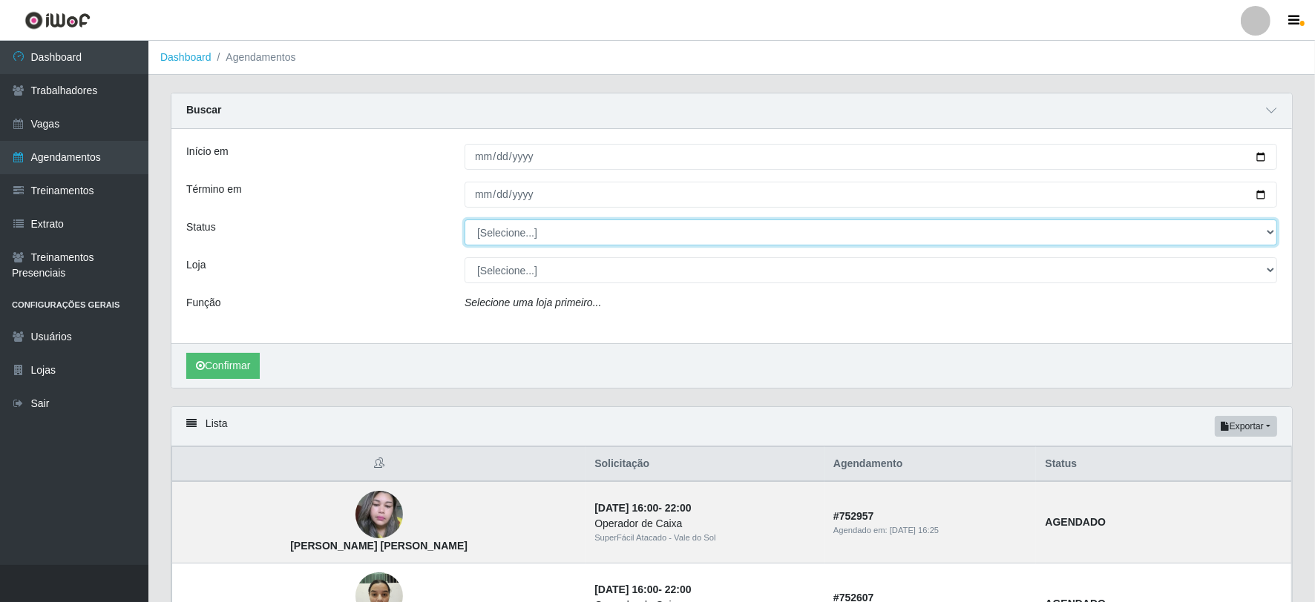
click at [533, 226] on select "[Selecione...] AGENDADO AGUARDANDO LIBERAR EM ANDAMENTO EM REVISÃO FINALIZADO C…" at bounding box center [870, 233] width 812 height 26
select select "AGENDADO"
click at [464, 220] on select "[Selecione...] AGENDADO AGUARDANDO LIBERAR EM ANDAMENTO EM REVISÃO FINALIZADO C…" at bounding box center [870, 233] width 812 height 26
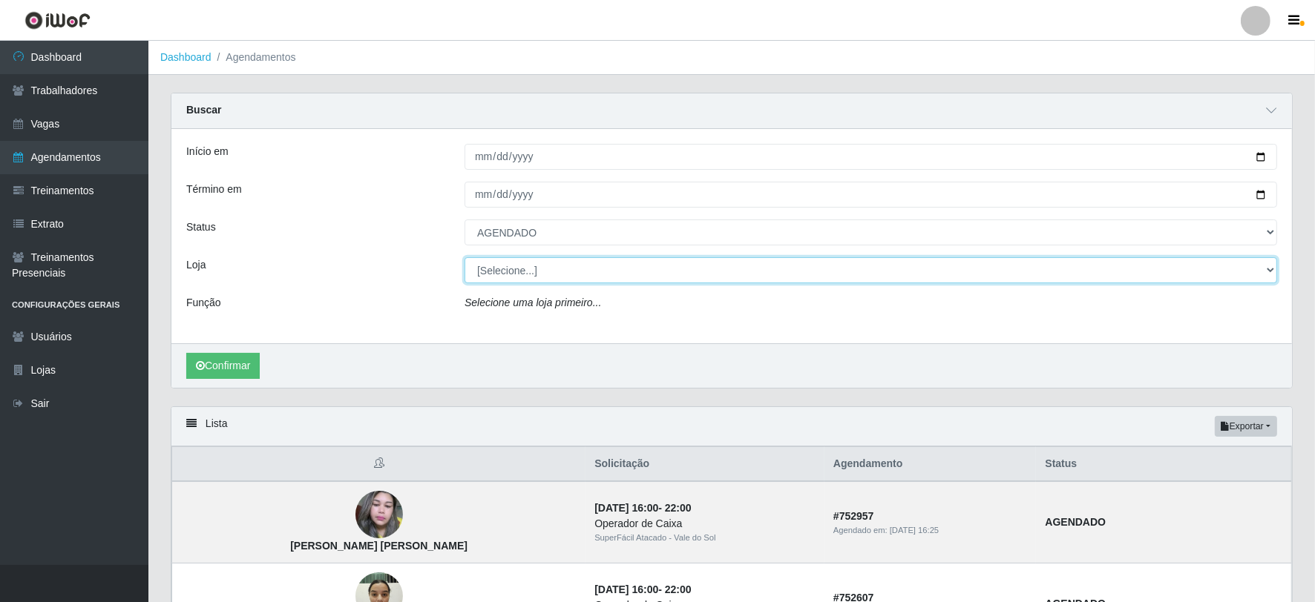
click at [544, 277] on select "[Selecione...] SuperFácil Atacado - Vale do Sol" at bounding box center [870, 270] width 812 height 26
select select "502"
click at [464, 257] on select "[Selecione...] SuperFácil Atacado - Vale do Sol" at bounding box center [870, 270] width 812 height 26
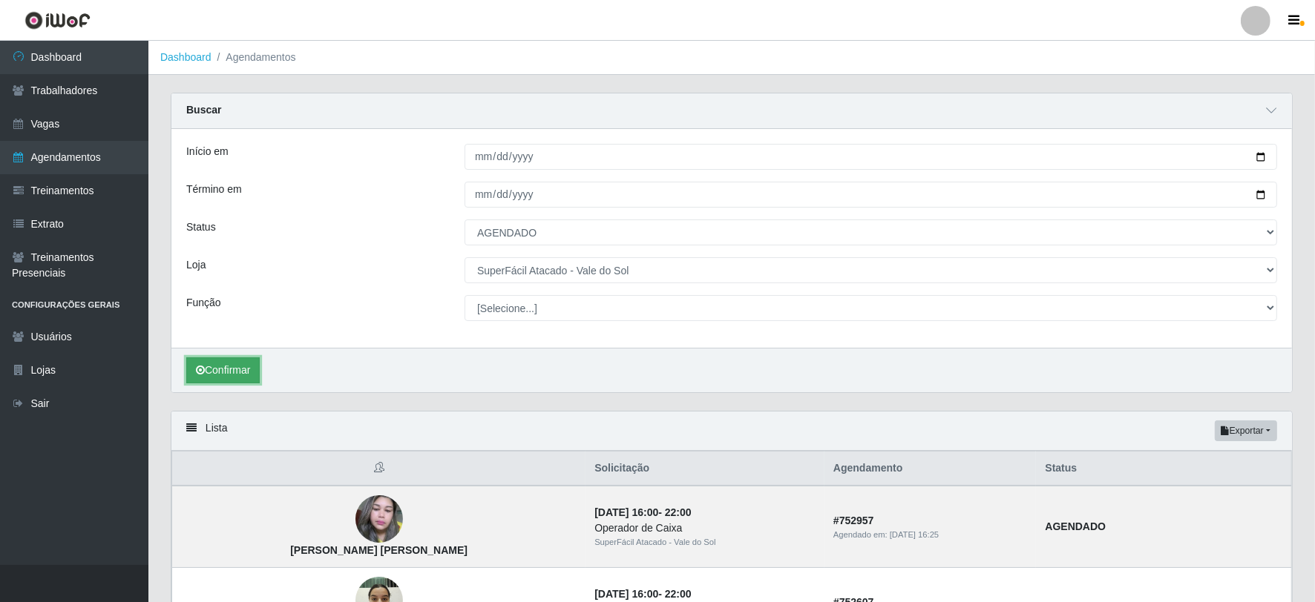
click at [205, 369] on button "Confirmar" at bounding box center [222, 371] width 73 height 26
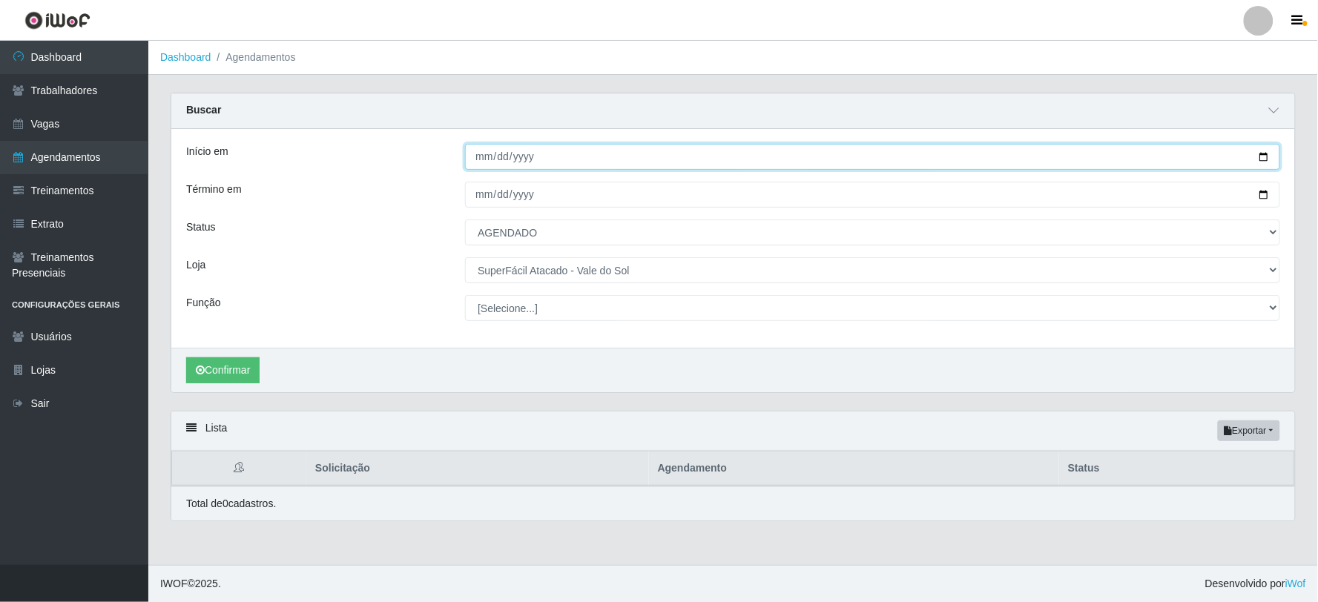
click at [552, 144] on input "[DATE]" at bounding box center [872, 157] width 815 height 26
type input "[DATE]"
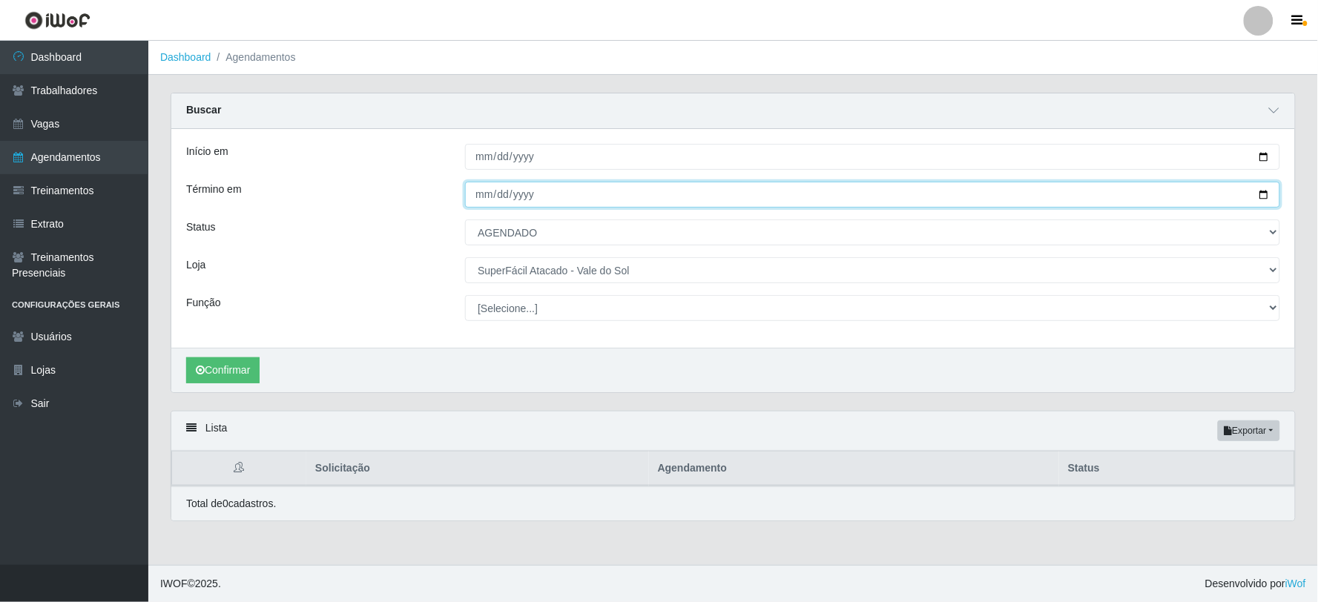
click at [524, 187] on input "[DATE]" at bounding box center [872, 195] width 815 height 26
click at [1266, 197] on input "[DATE]" at bounding box center [872, 195] width 815 height 26
type input "[DATE]"
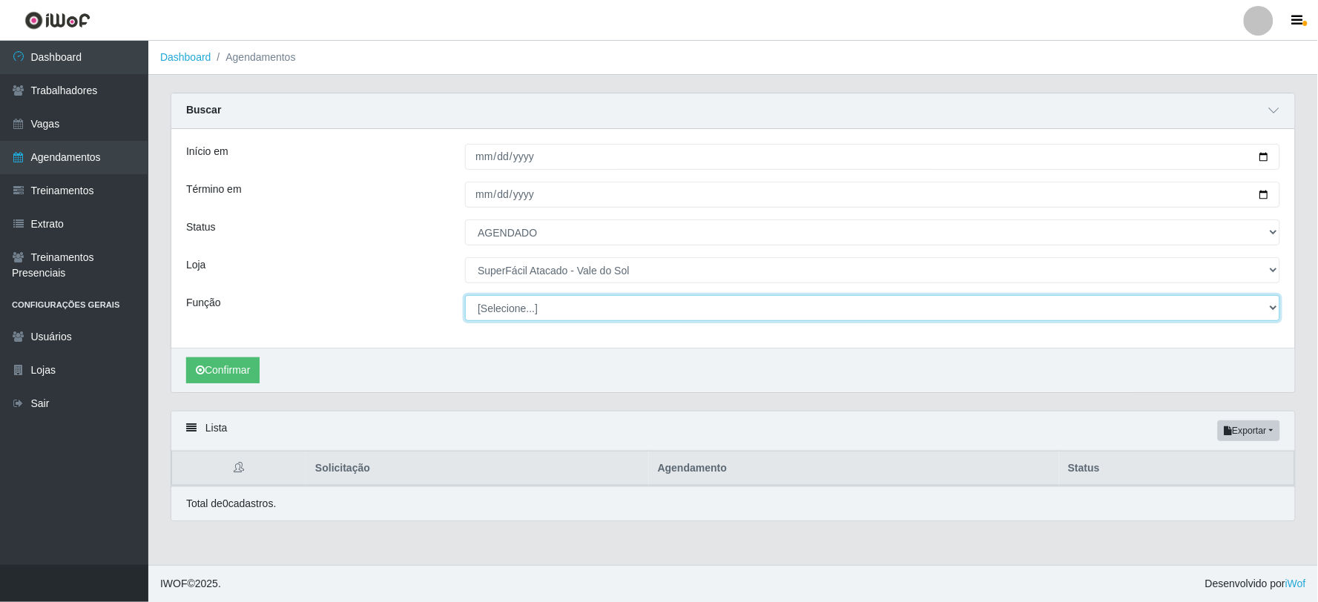
click at [551, 305] on select "[Selecione...] Embalador Embalador + Embalador ++ Operador de Caixa Operador de…" at bounding box center [872, 308] width 815 height 26
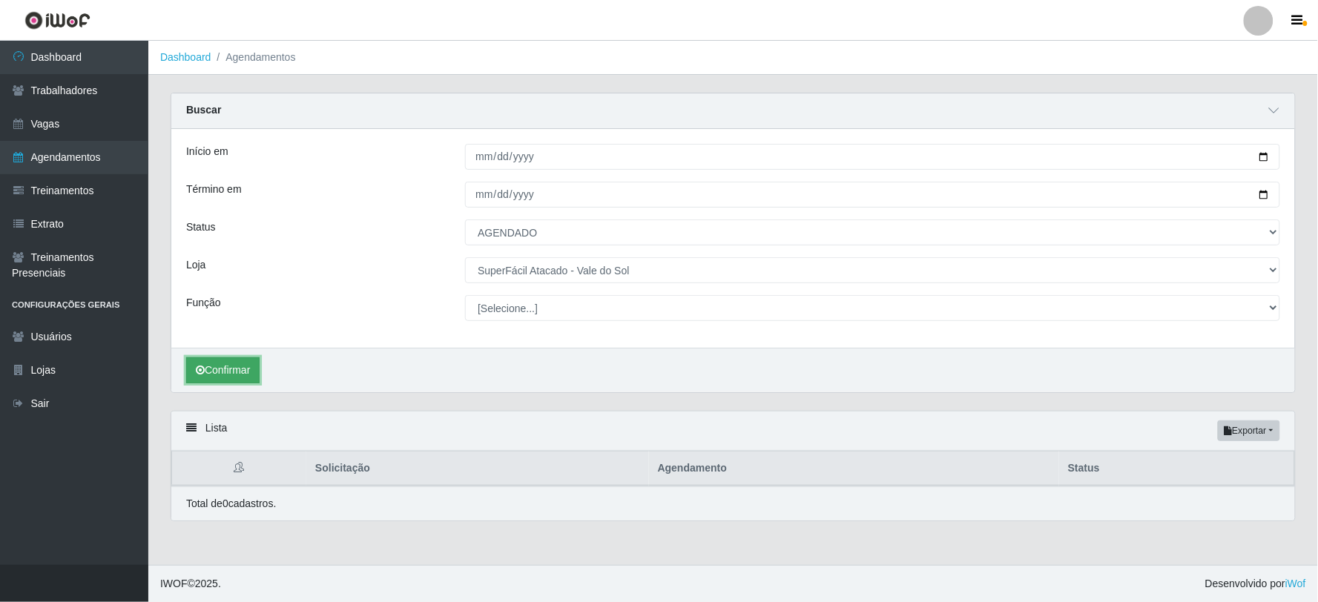
click at [213, 369] on button "Confirmar" at bounding box center [222, 371] width 73 height 26
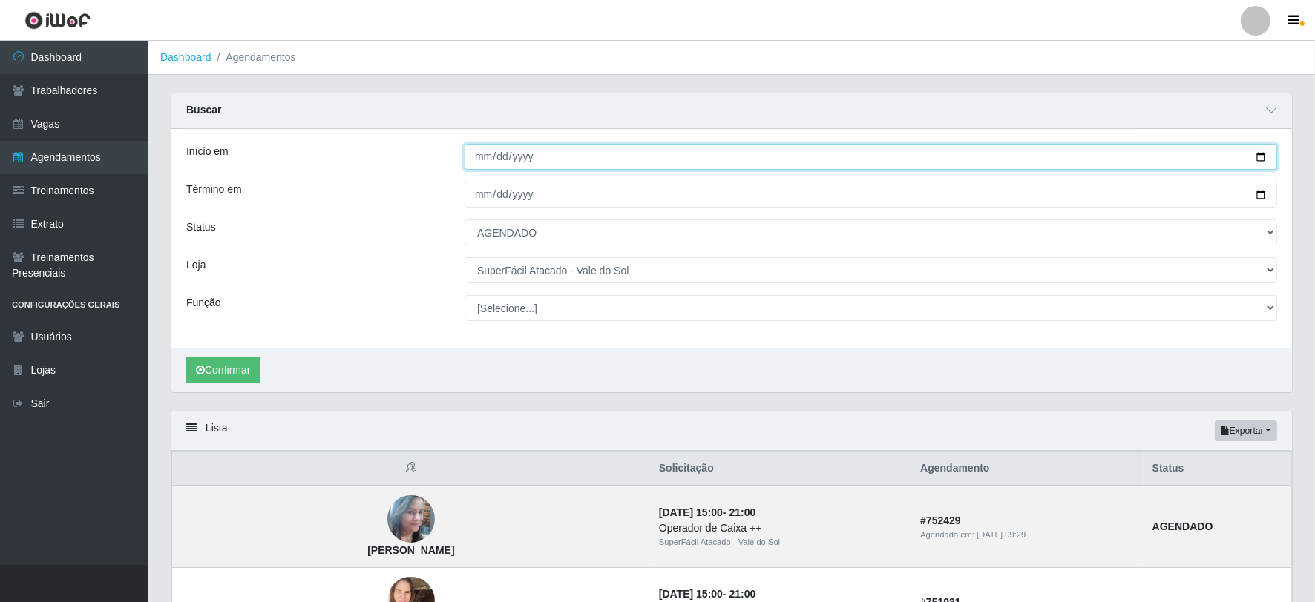
click at [481, 159] on input "[DATE]" at bounding box center [870, 157] width 812 height 26
click at [1256, 151] on input "[DATE]" at bounding box center [870, 157] width 812 height 26
type input "[DATE]"
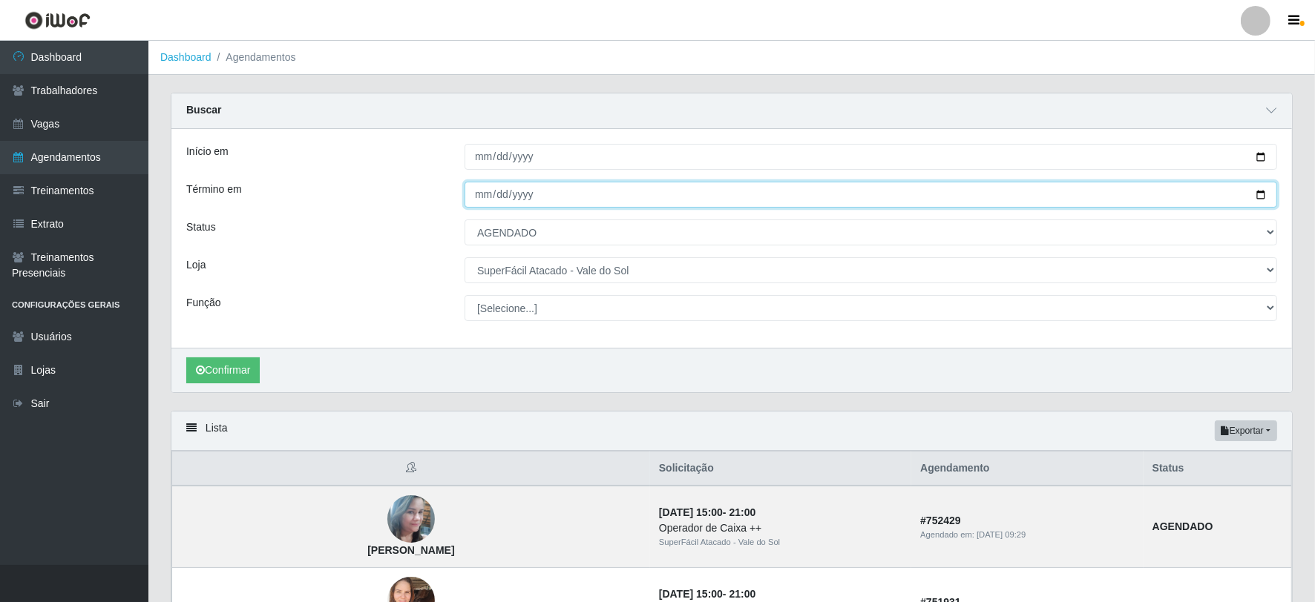
click at [483, 196] on input "[DATE]" at bounding box center [870, 195] width 812 height 26
click at [1259, 197] on input "[DATE]" at bounding box center [870, 195] width 812 height 26
type input "[DATE]"
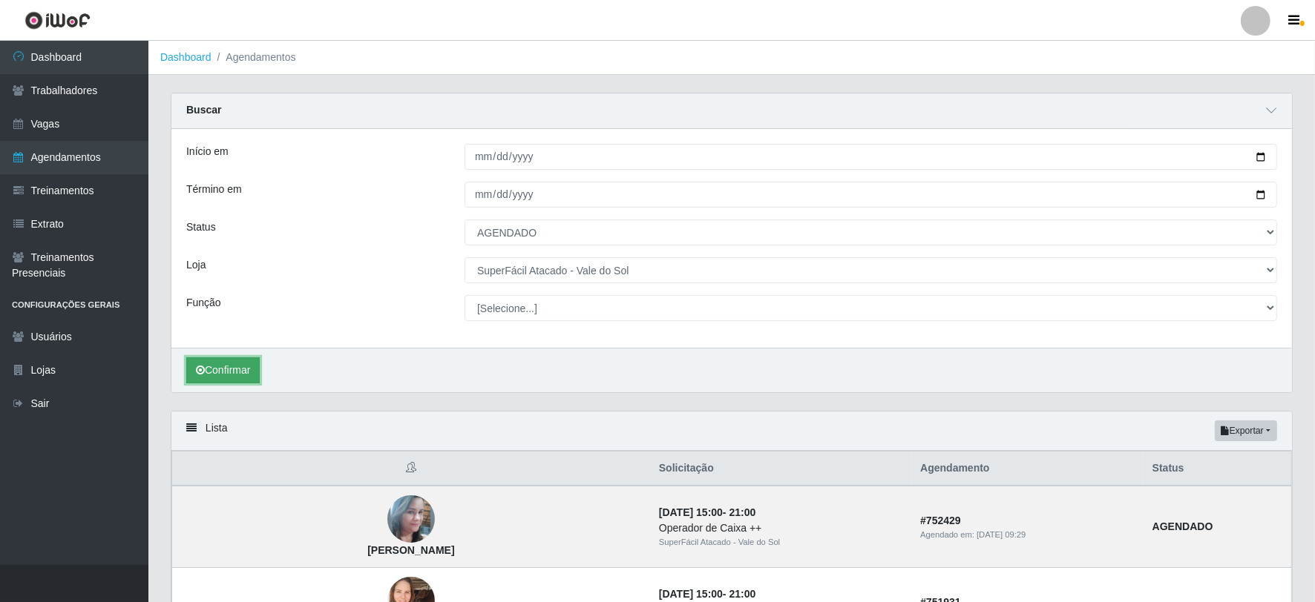
click at [228, 372] on button "Confirmar" at bounding box center [222, 371] width 73 height 26
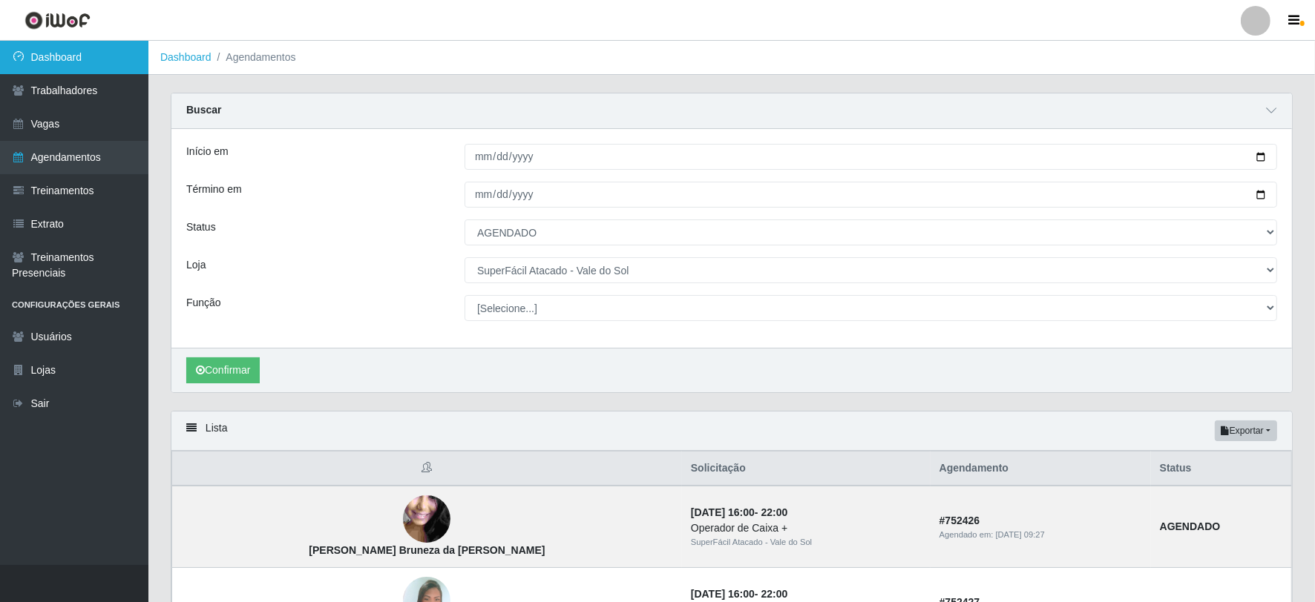
click at [47, 65] on link "Dashboard" at bounding box center [74, 57] width 148 height 33
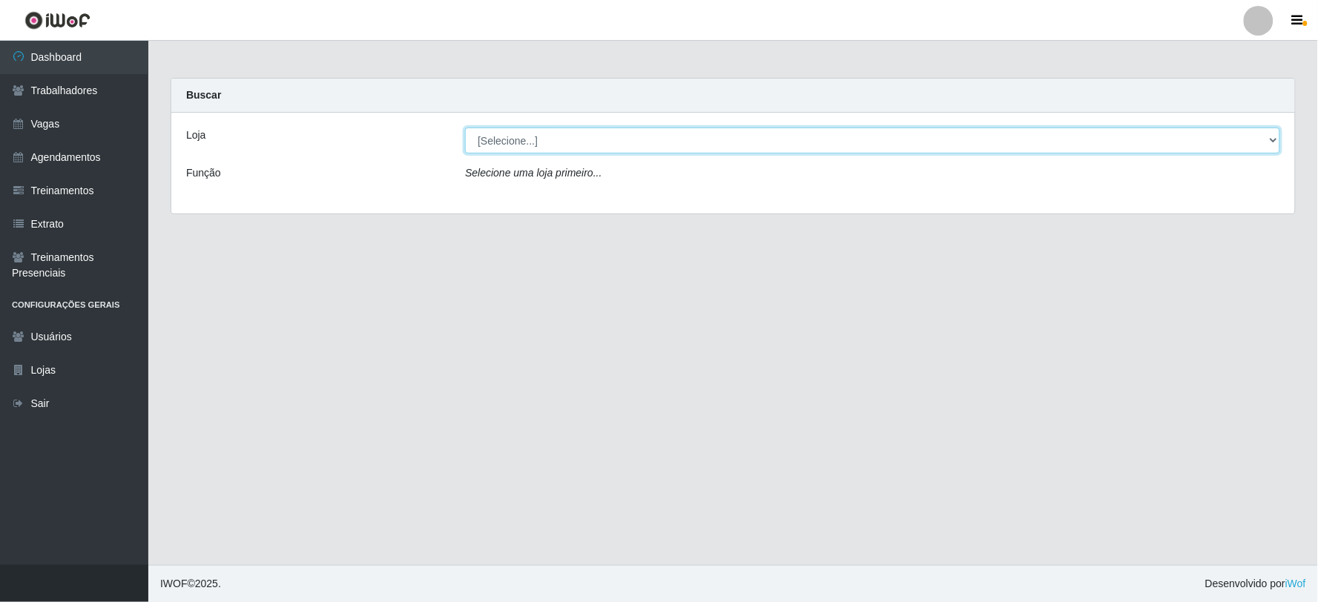
click at [649, 142] on select "[Selecione...] SuperFácil Atacado - Vale do Sol" at bounding box center [872, 141] width 815 height 26
select select "502"
click at [465, 128] on select "[Selecione...] SuperFácil Atacado - Vale do Sol" at bounding box center [872, 141] width 815 height 26
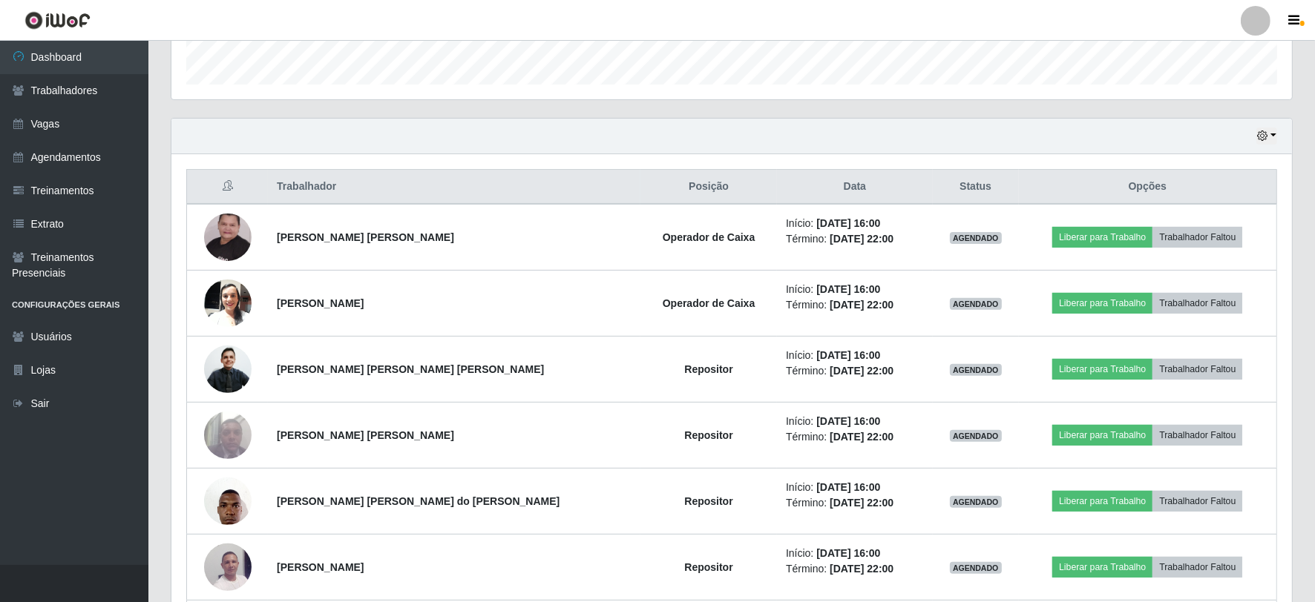
scroll to position [417, 0]
